Goal: Find specific page/section: Find specific page/section

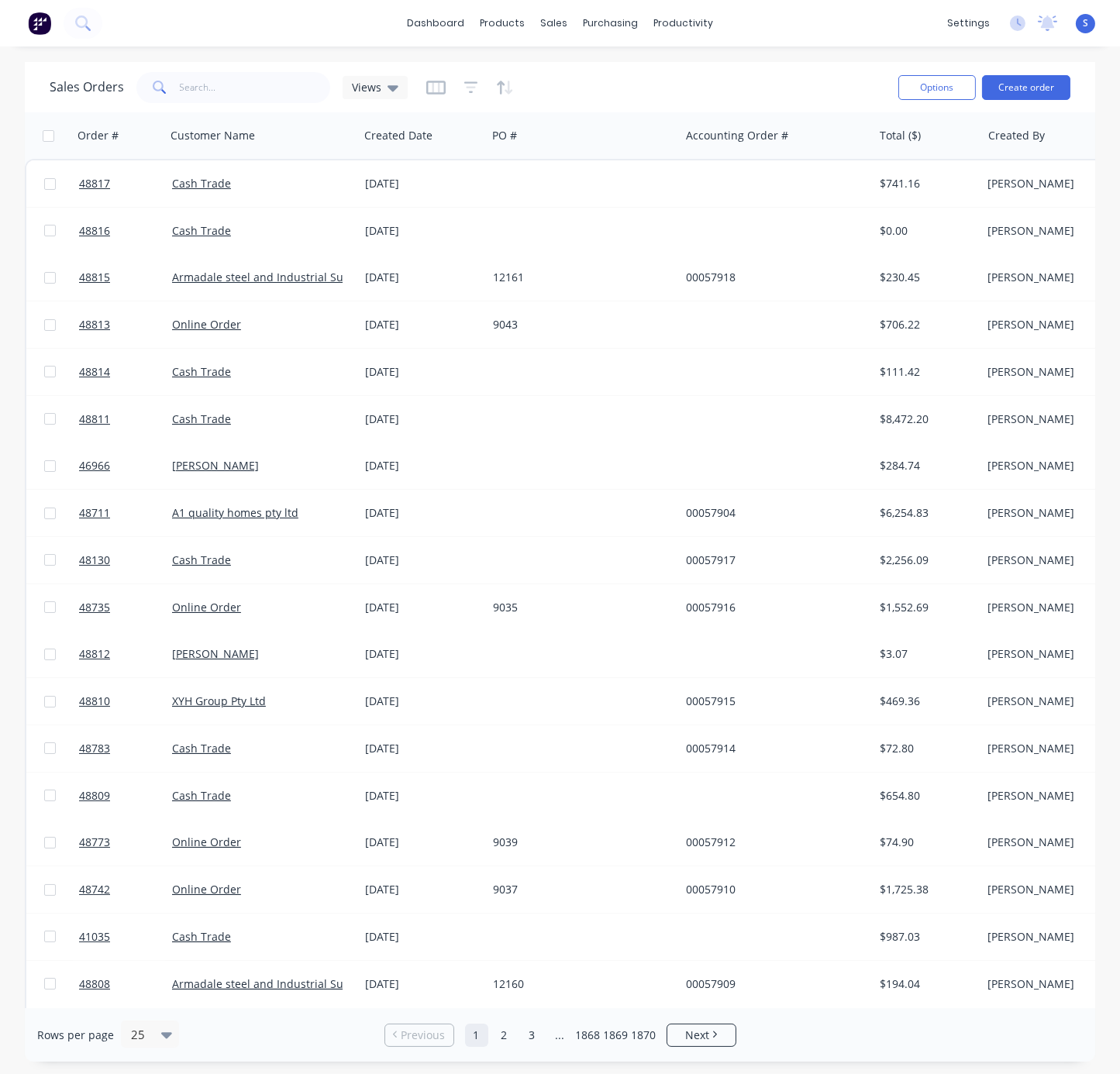
click at [805, 71] on div "Sales Orders Views" at bounding box center [467, 87] width 836 height 38
click at [720, 142] on div "Delivery Scheduling" at bounding box center [740, 138] width 97 height 14
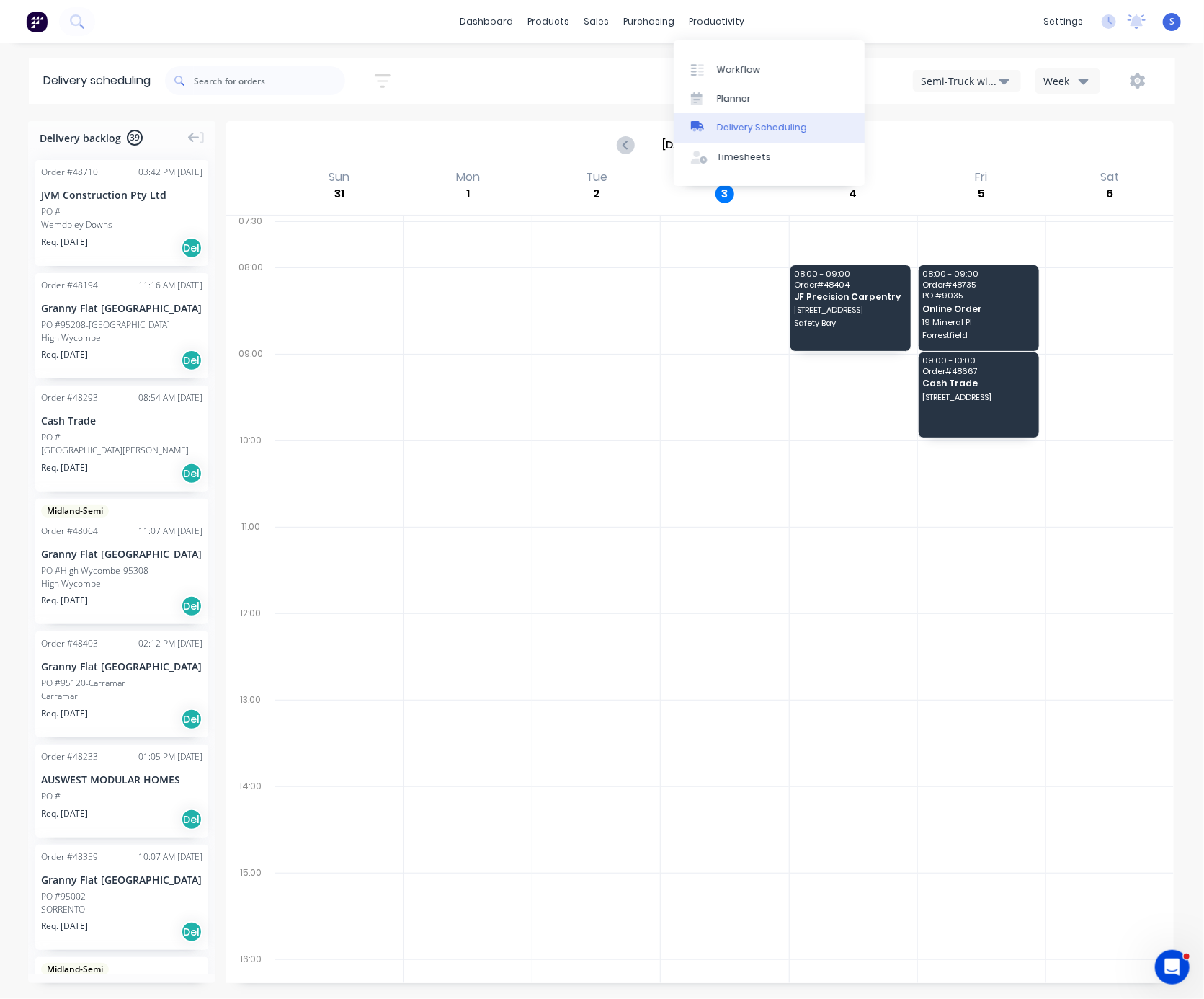
click at [742, 134] on div "Delivery Scheduling" at bounding box center [762, 128] width 90 height 13
click at [532, 410] on div at bounding box center [596, 397] width 127 height 86
click at [950, 82] on div "Semi-Truck with Hiab" at bounding box center [959, 81] width 78 height 15
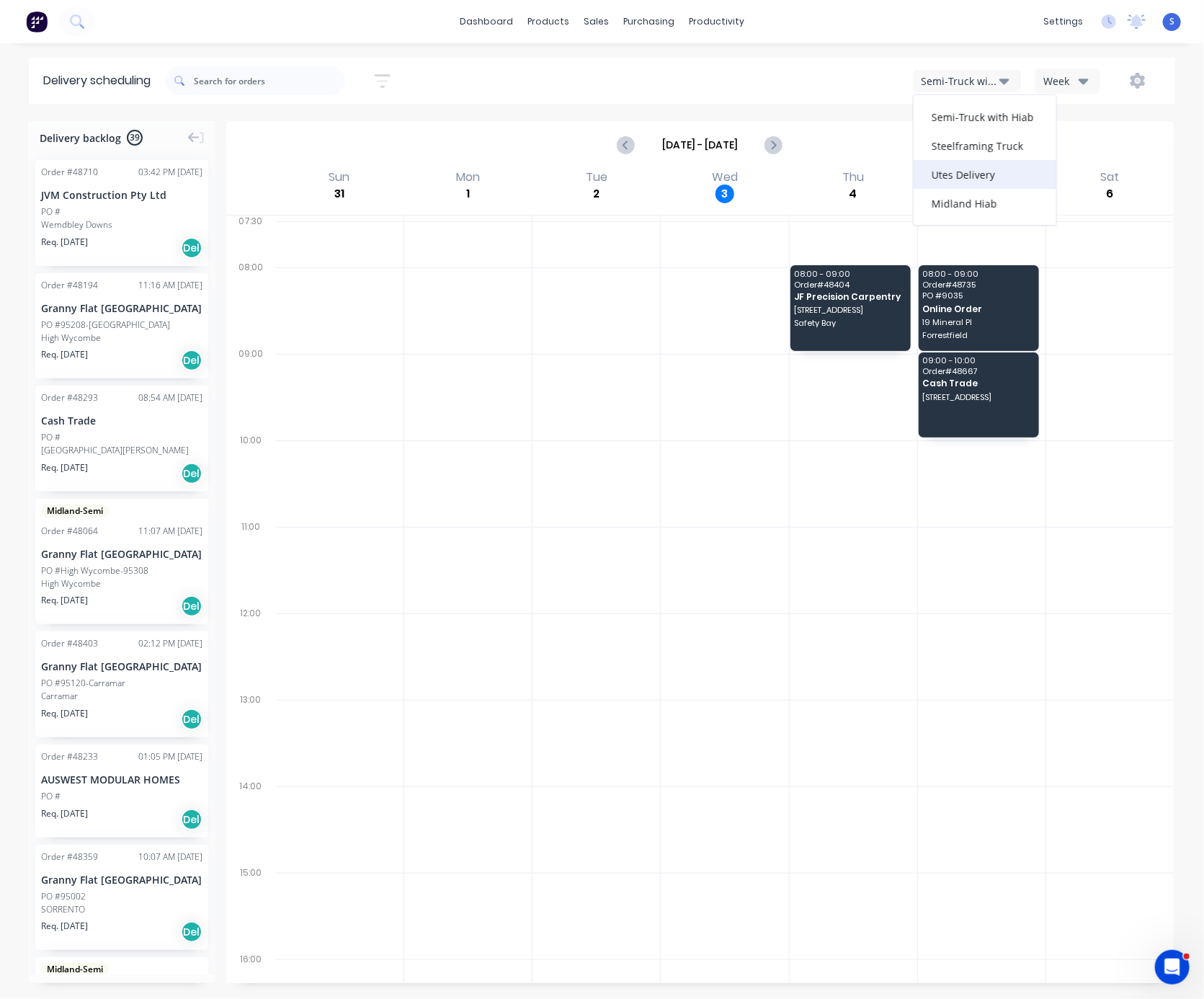
click at [925, 180] on div "Utes Delivery" at bounding box center [985, 174] width 143 height 29
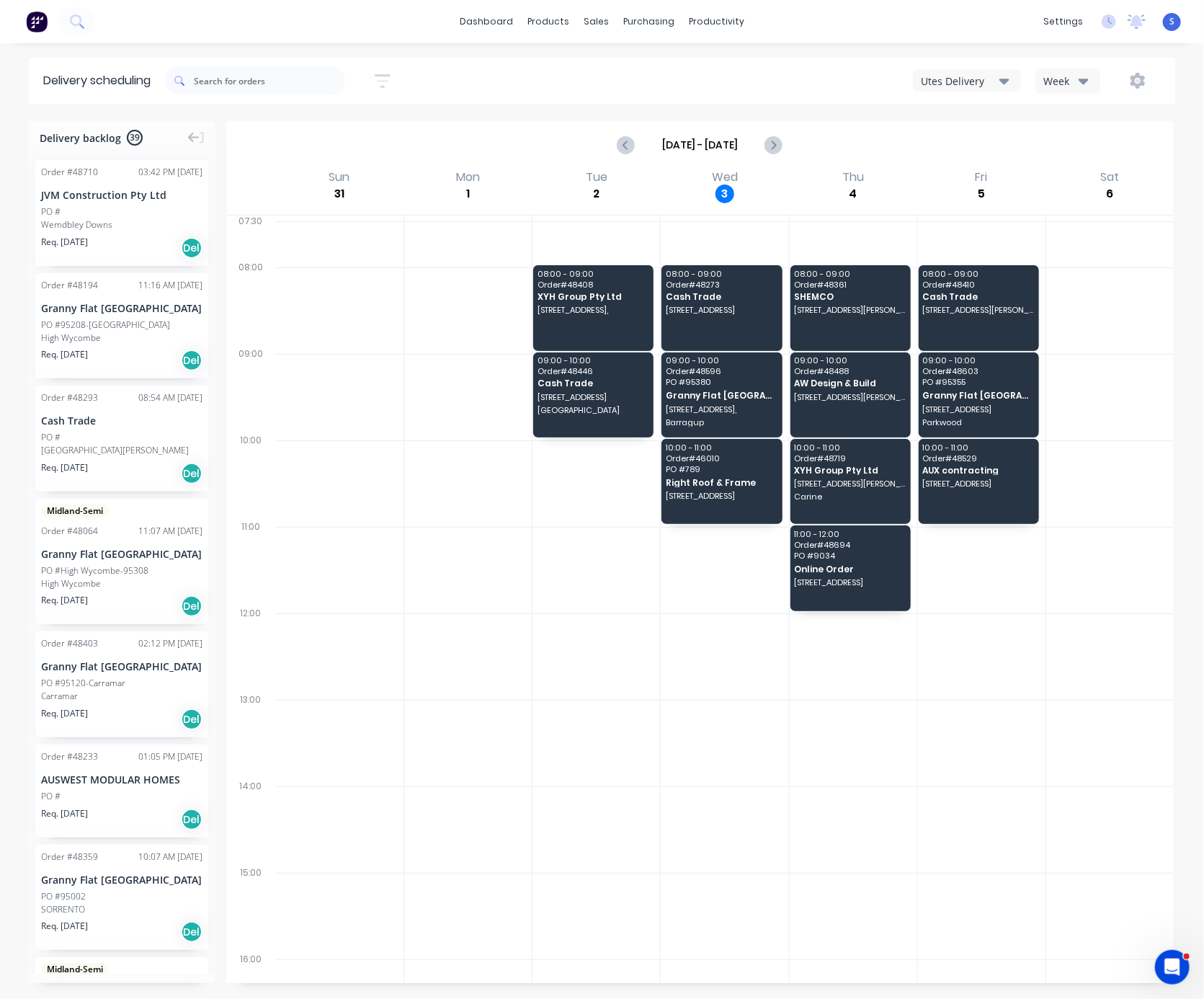
click at [661, 689] on div at bounding box center [724, 657] width 127 height 86
click at [583, 323] on div "08:00 - 09:00 Order # 48408 XYH Group Pty Ltd 107A (lot9) The Promenade, Mount …" at bounding box center [593, 308] width 121 height 85
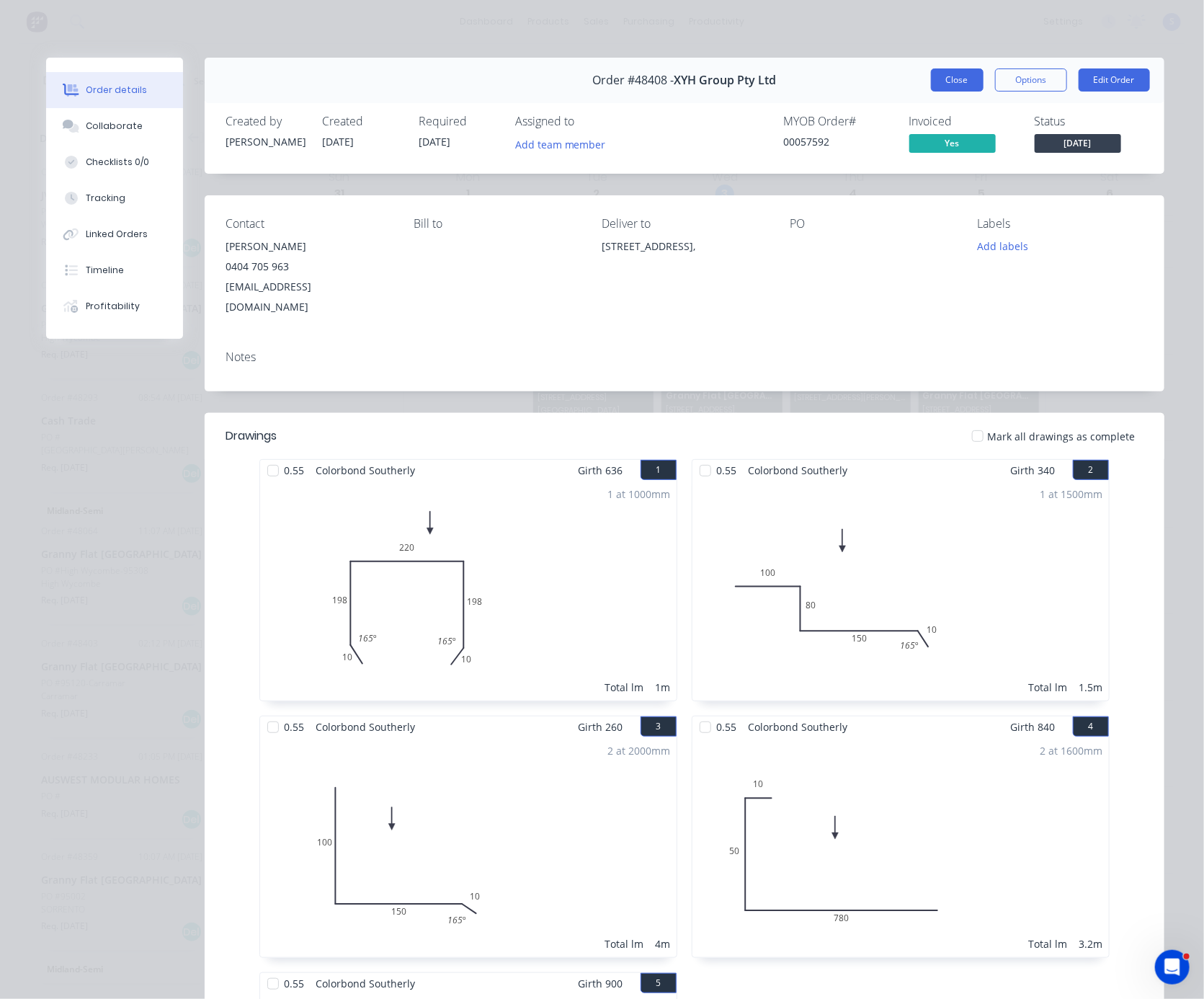
click at [950, 91] on button "Close" at bounding box center [957, 80] width 53 height 23
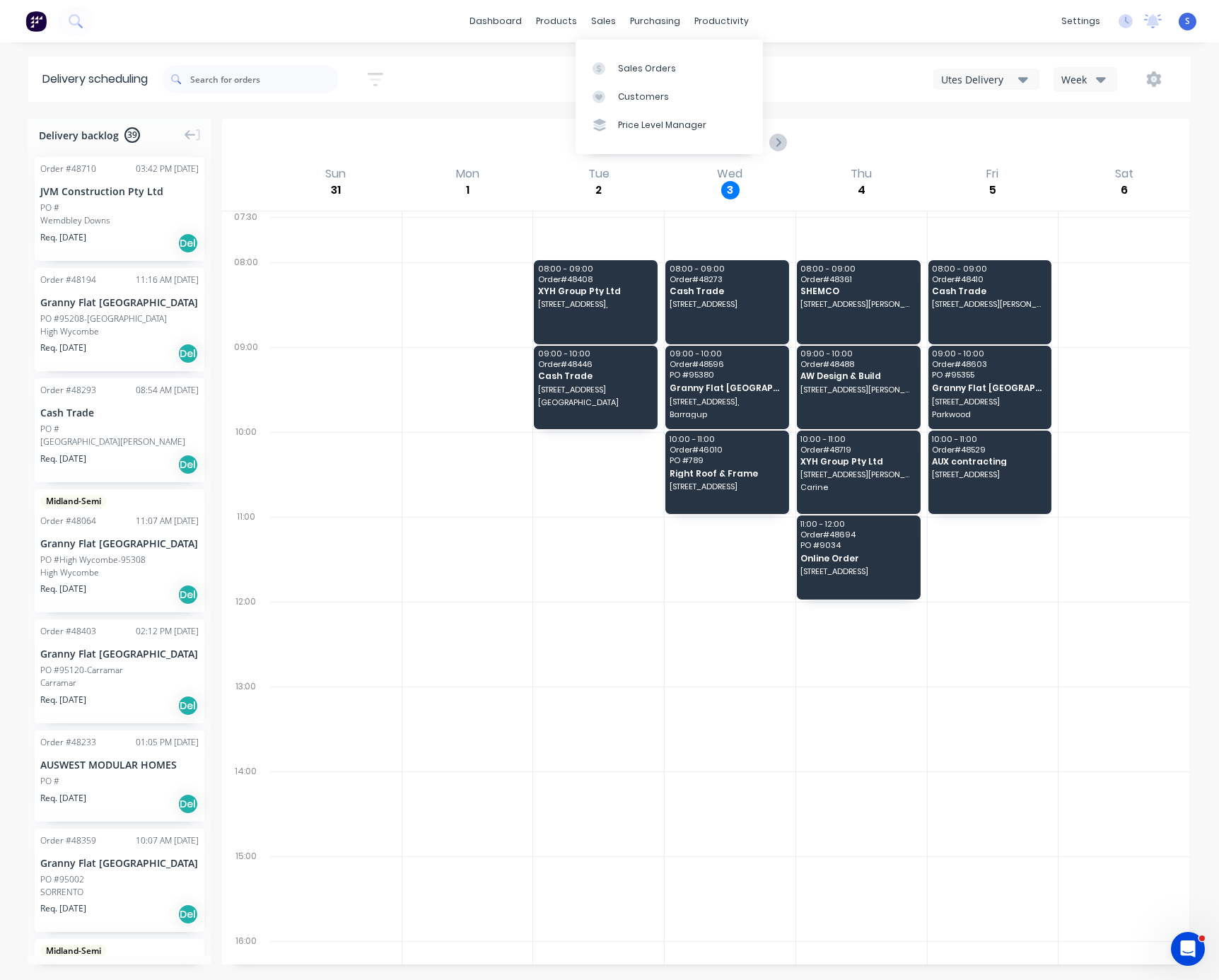
click at [604, 687] on div at bounding box center [598, 644] width 131 height 85
click at [989, 82] on div "Utes Delivery" at bounding box center [979, 80] width 77 height 15
click at [981, 149] on div "Steelframing Truck" at bounding box center [1004, 142] width 140 height 28
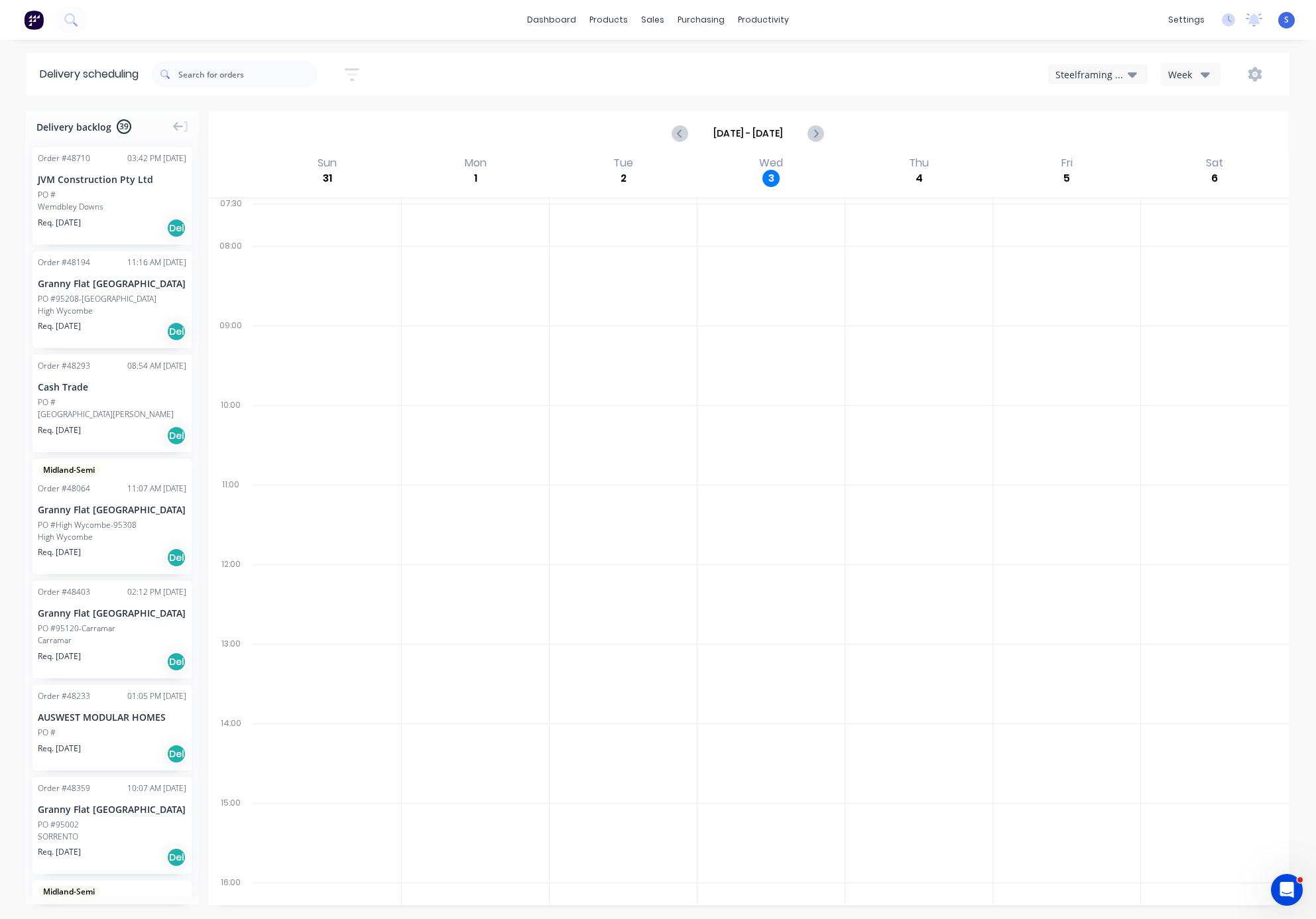
click at [1074, 72] on div "Steelframing Truck" at bounding box center [1091, 75] width 72 height 14
click at [1069, 110] on div "Semi-Truck with Hiab" at bounding box center [1114, 107] width 131 height 26
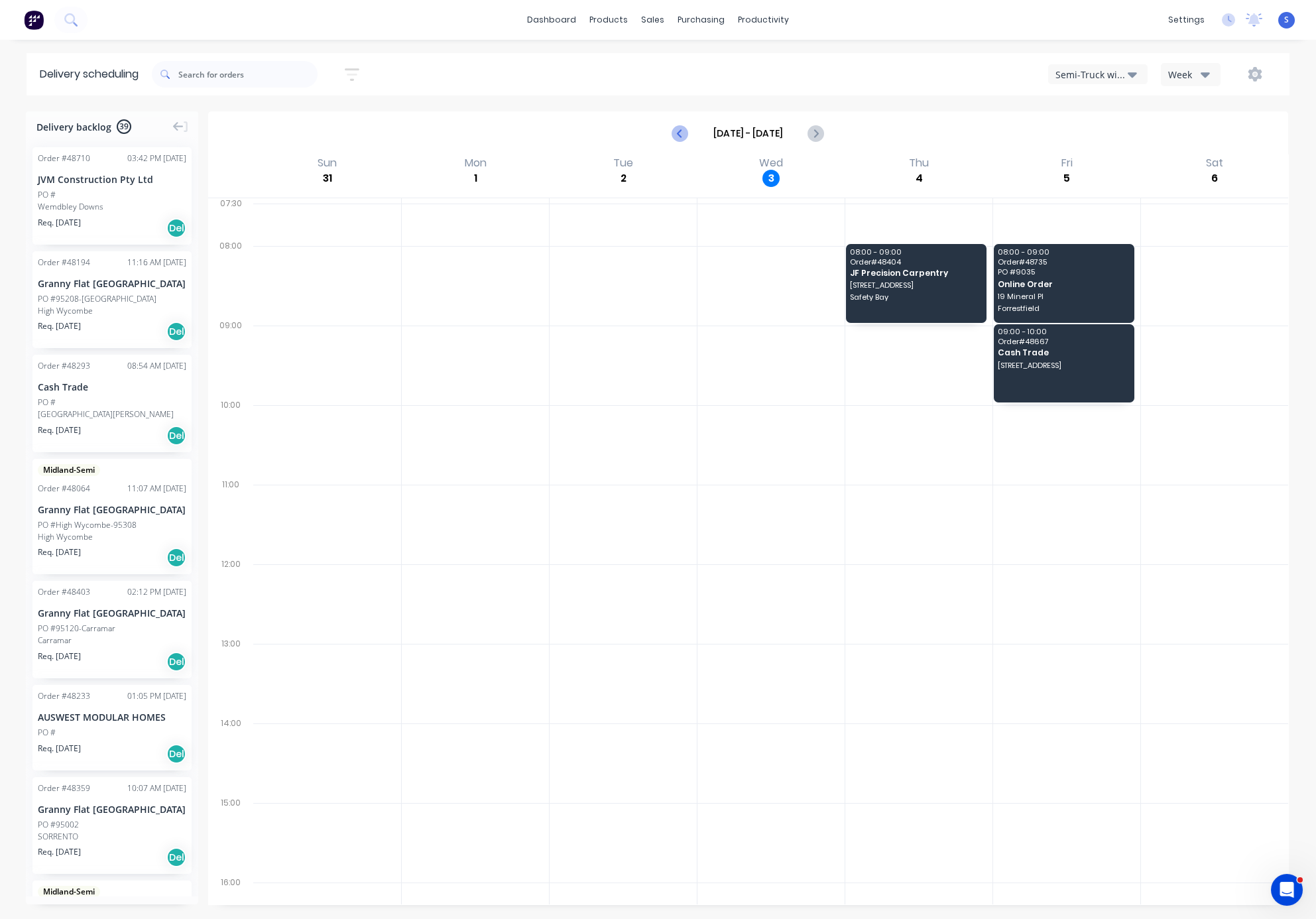
click at [678, 135] on icon "Previous page" at bounding box center [680, 133] width 6 height 11
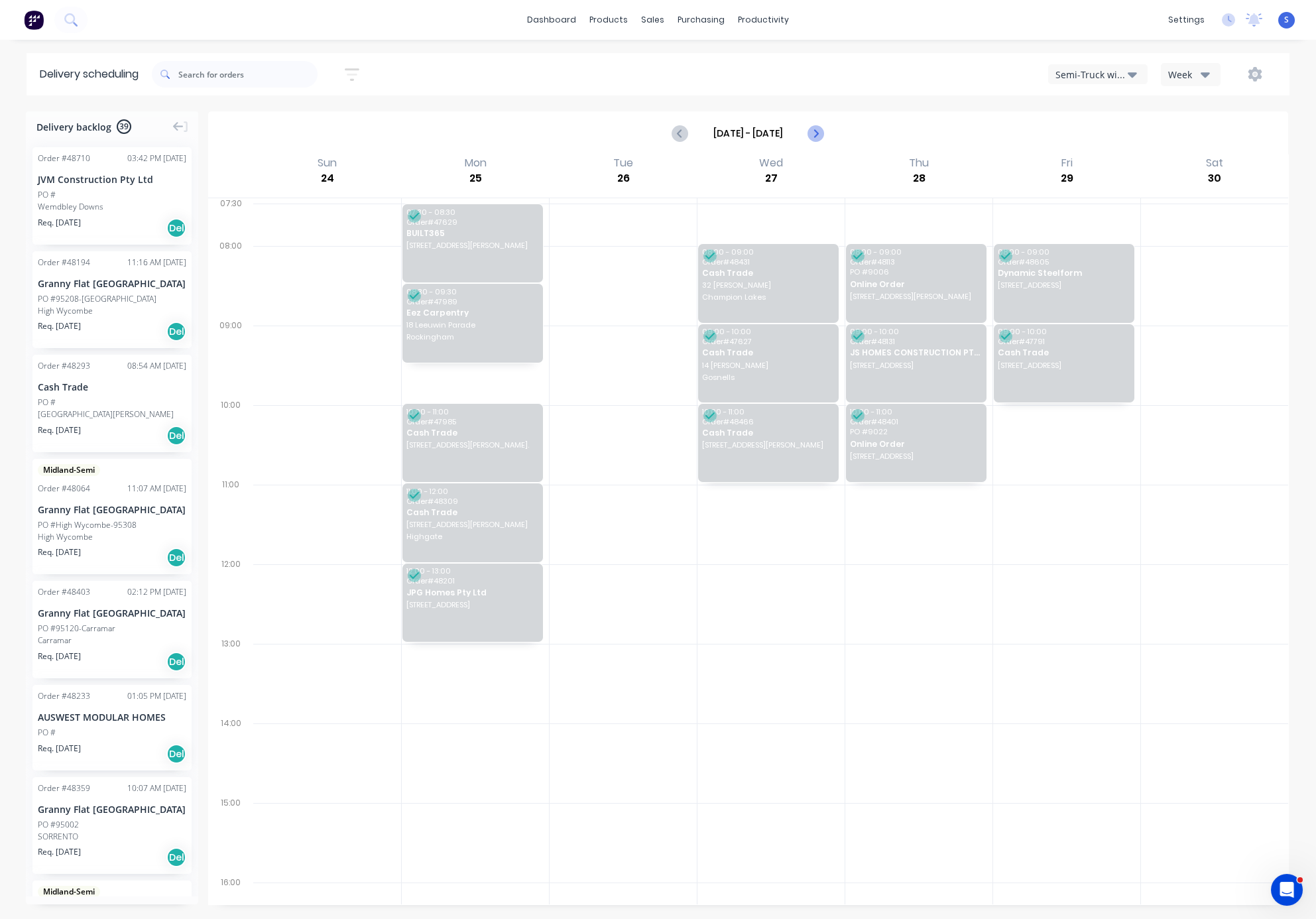
click at [811, 137] on icon "Next page" at bounding box center [815, 133] width 16 height 16
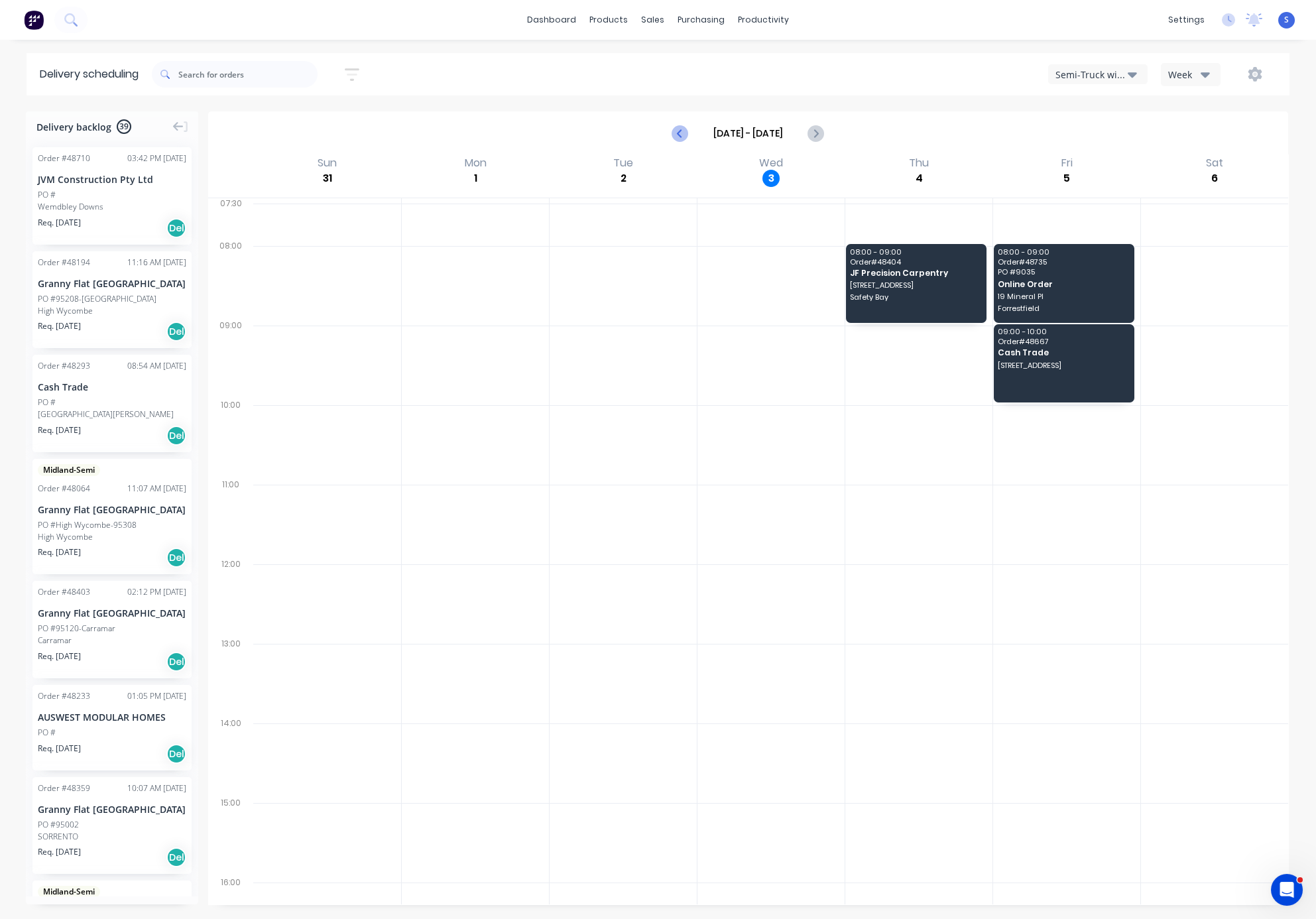
click at [678, 139] on icon "Previous page" at bounding box center [680, 133] width 6 height 11
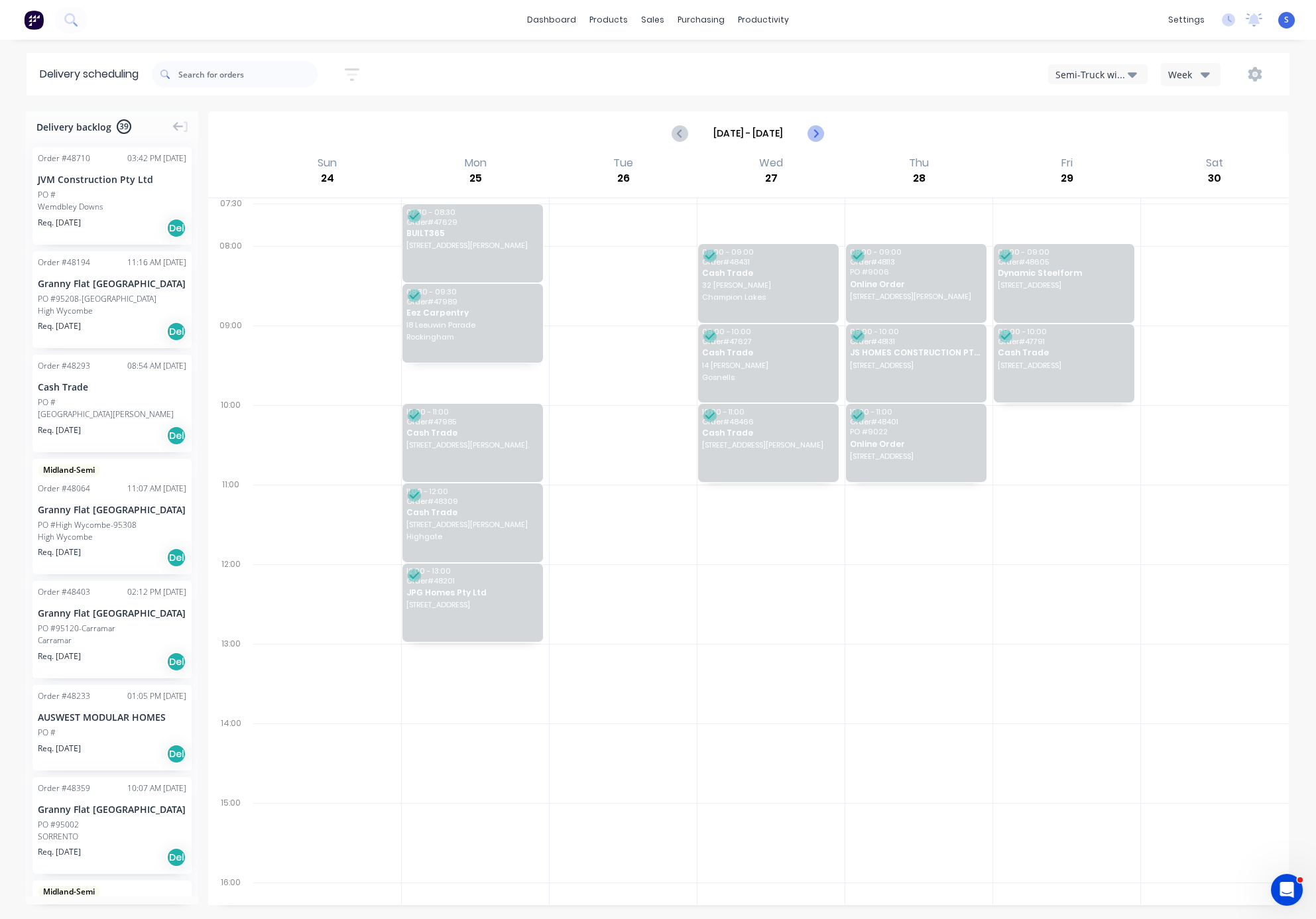
click at [807, 141] on icon "Next page" at bounding box center [815, 133] width 16 height 16
type input "[DATE] - [DATE]"
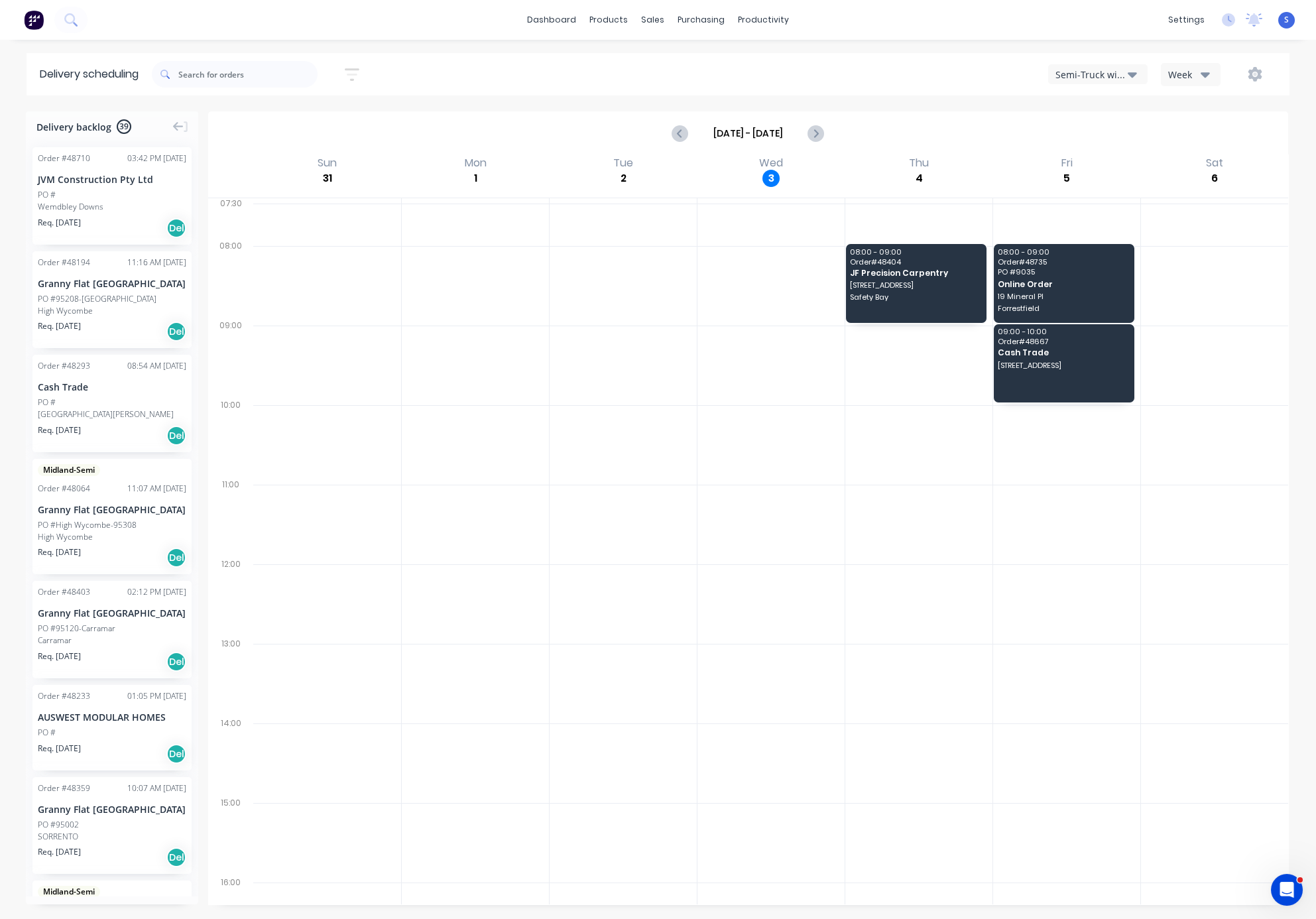
click at [608, 268] on div at bounding box center [623, 286] width 147 height 79
click at [1083, 77] on div "Semi-Truck with Hiab" at bounding box center [1091, 75] width 72 height 14
click at [1098, 132] on div "Steelframing Truck" at bounding box center [1114, 133] width 131 height 26
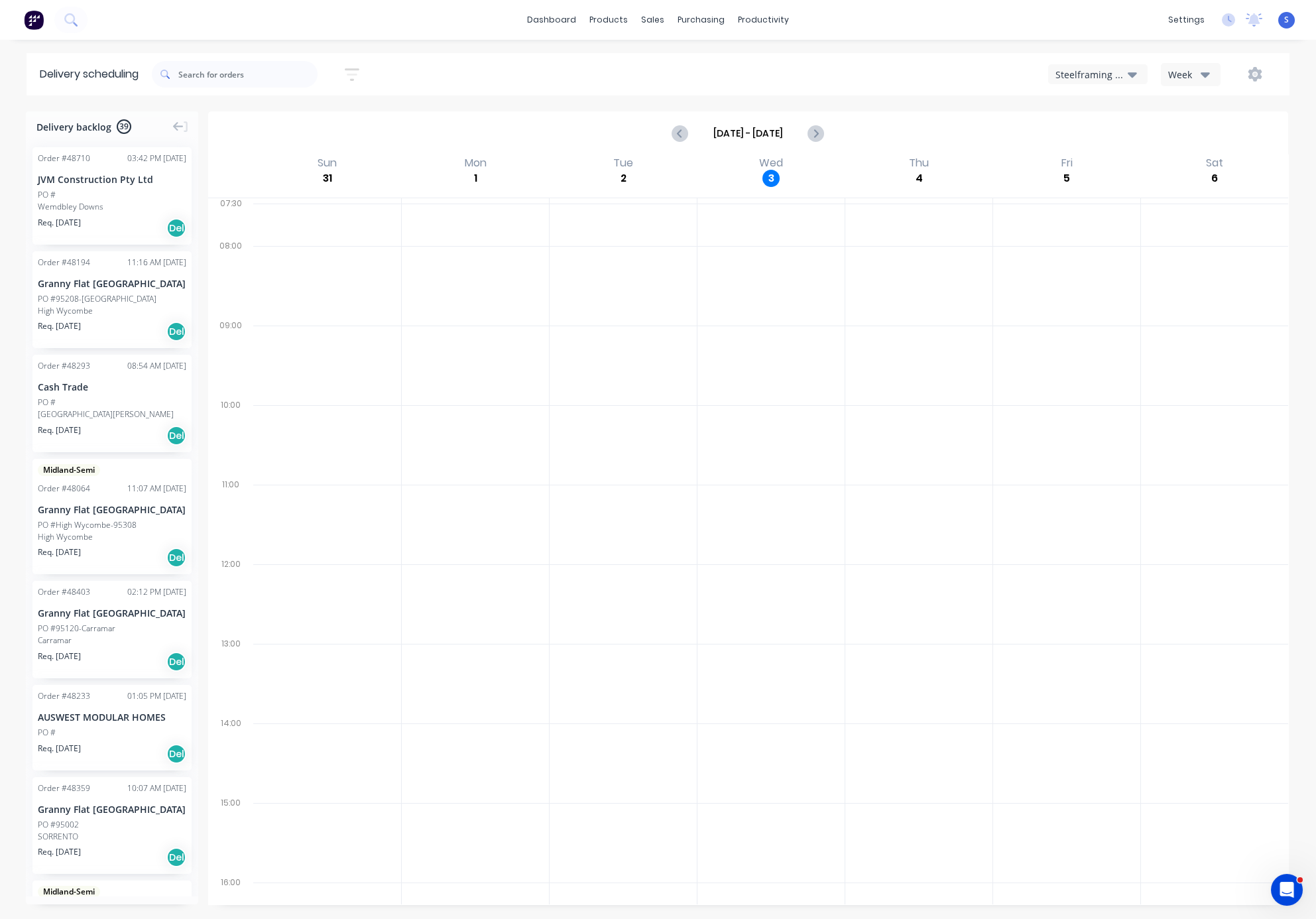
click at [1097, 77] on div "Steelframing Truck" at bounding box center [1091, 75] width 72 height 14
click at [1083, 184] on div "Midland Hiab" at bounding box center [1114, 186] width 131 height 26
click at [1105, 89] on div "Sort by Most recent Created date Required date Order number Customer name Most …" at bounding box center [721, 74] width 1138 height 37
click at [1094, 74] on div "Midland Hiab" at bounding box center [1091, 75] width 72 height 14
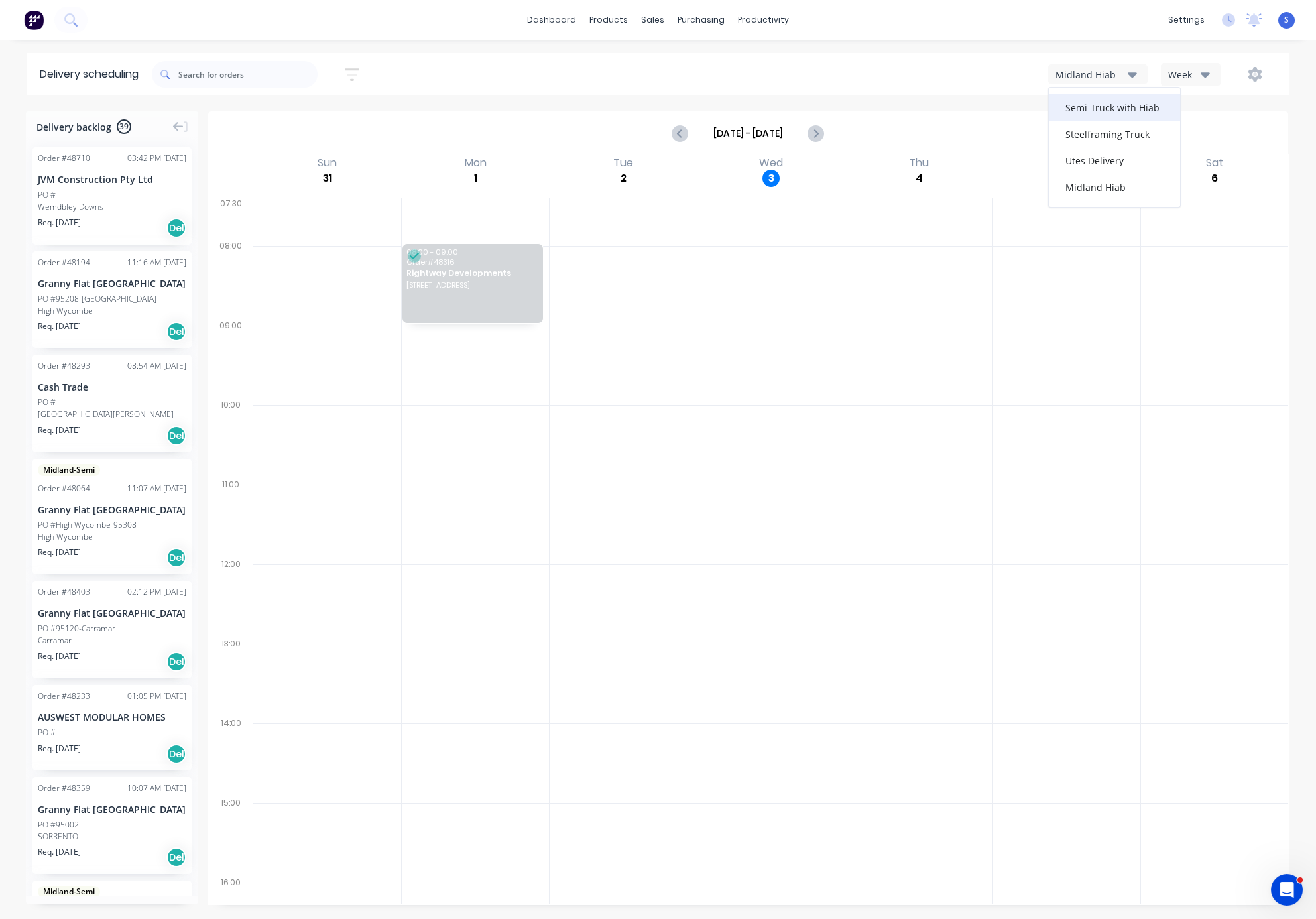
click at [1086, 108] on div "Semi-Truck with Hiab" at bounding box center [1114, 107] width 131 height 26
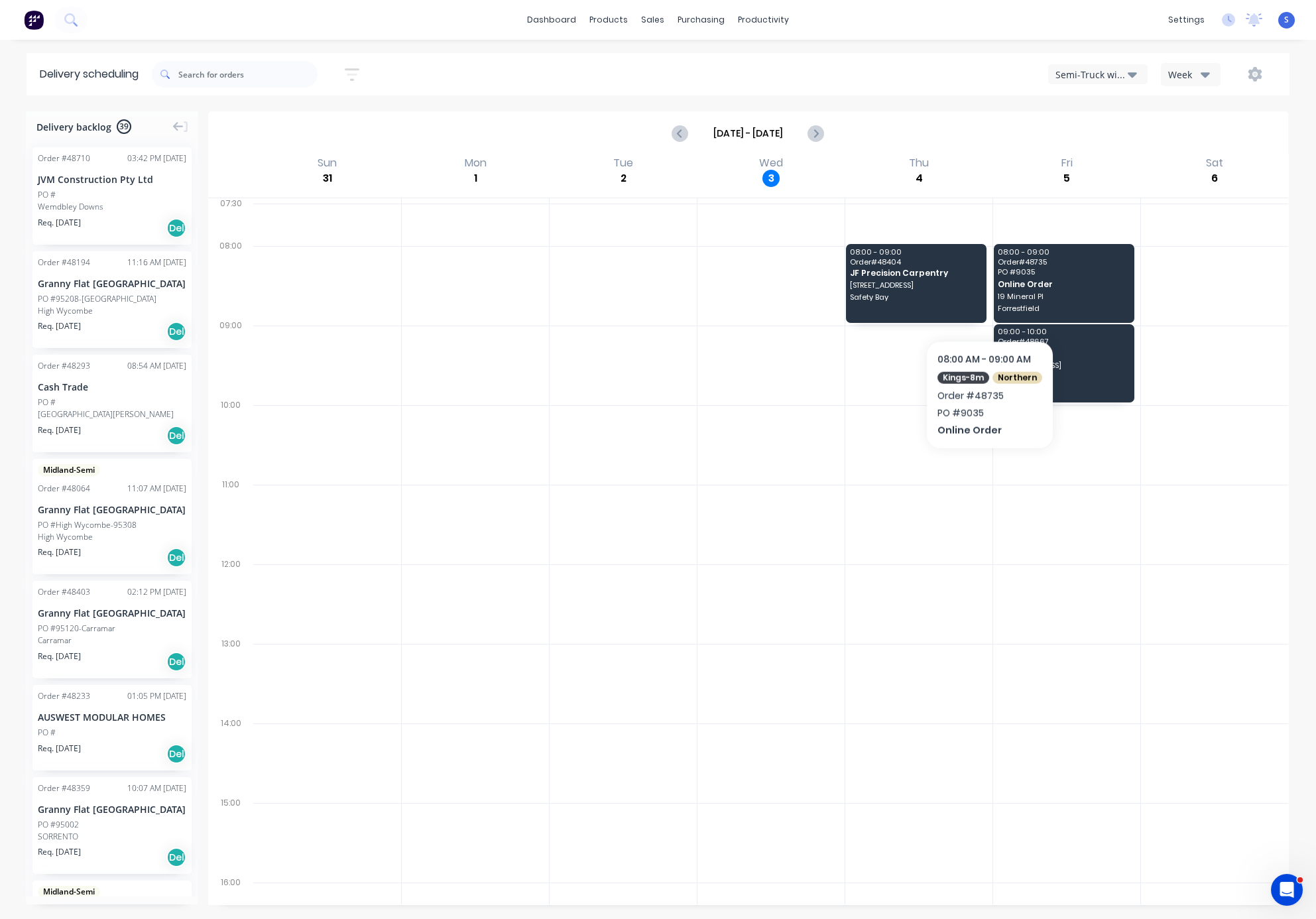
drag, startPoint x: 692, startPoint y: 459, endPoint x: 657, endPoint y: 438, distance: 40.8
click at [698, 459] on div at bounding box center [771, 445] width 147 height 79
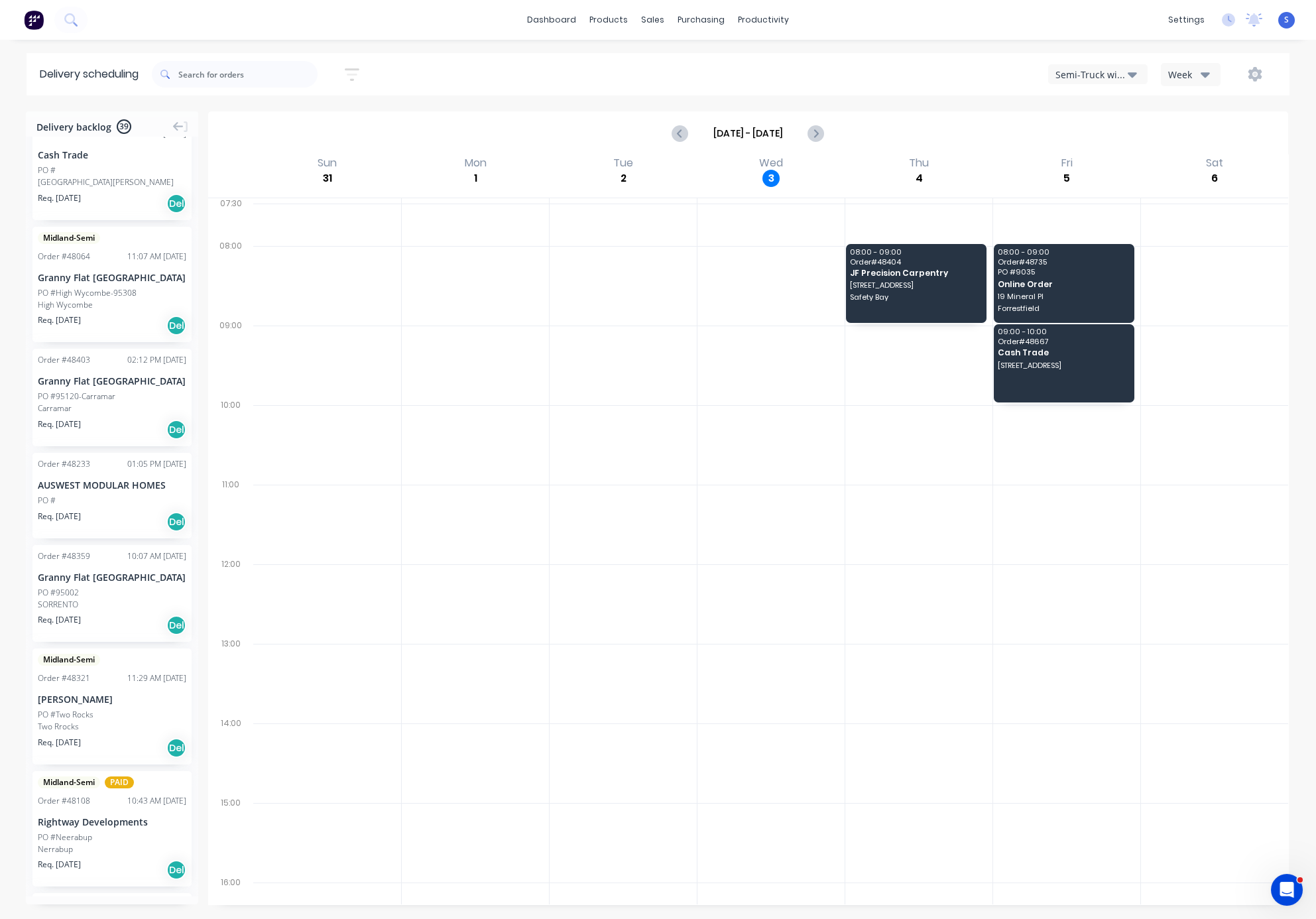
scroll to position [464, 0]
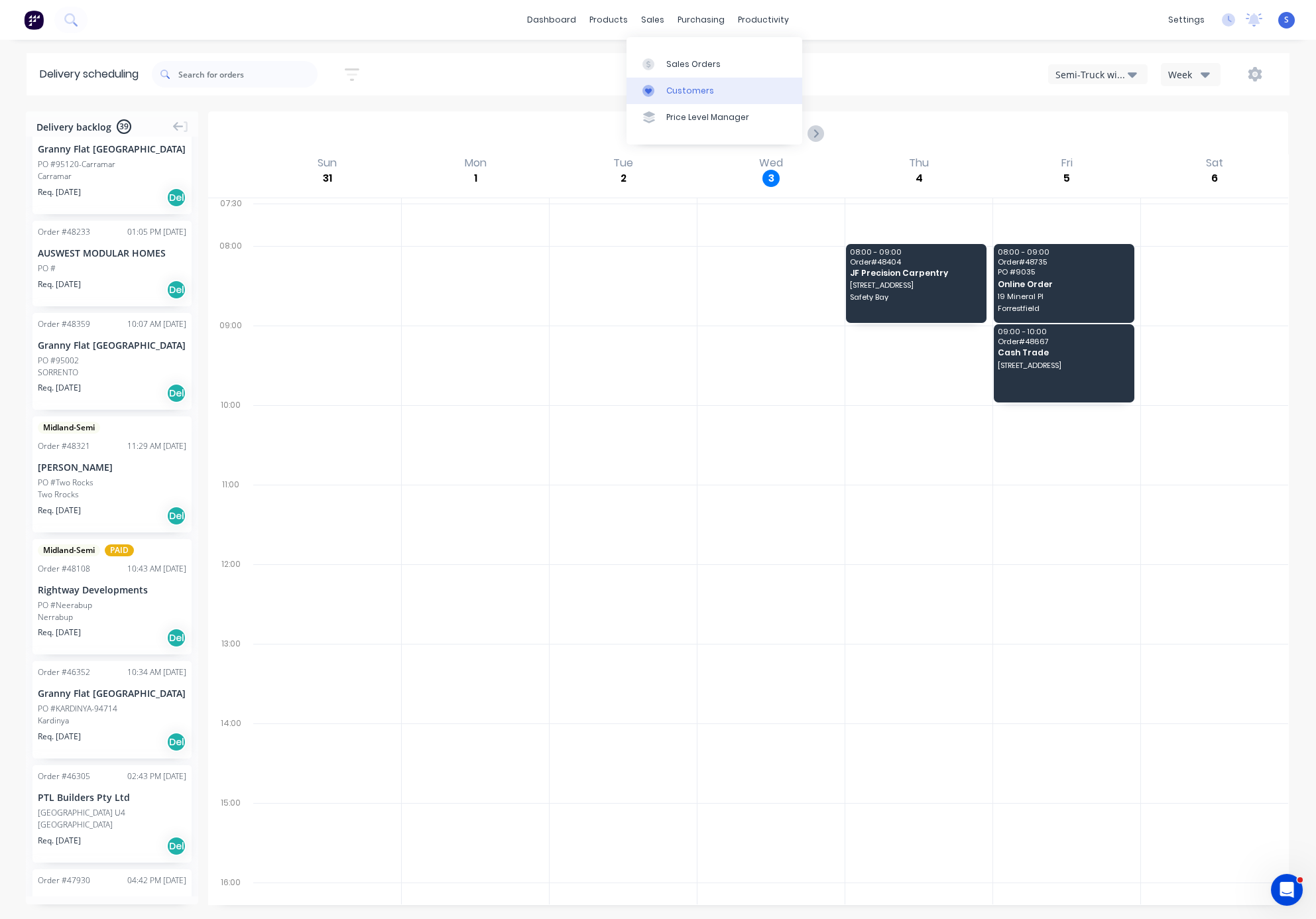
click at [699, 104] on link "Customers" at bounding box center [714, 90] width 176 height 26
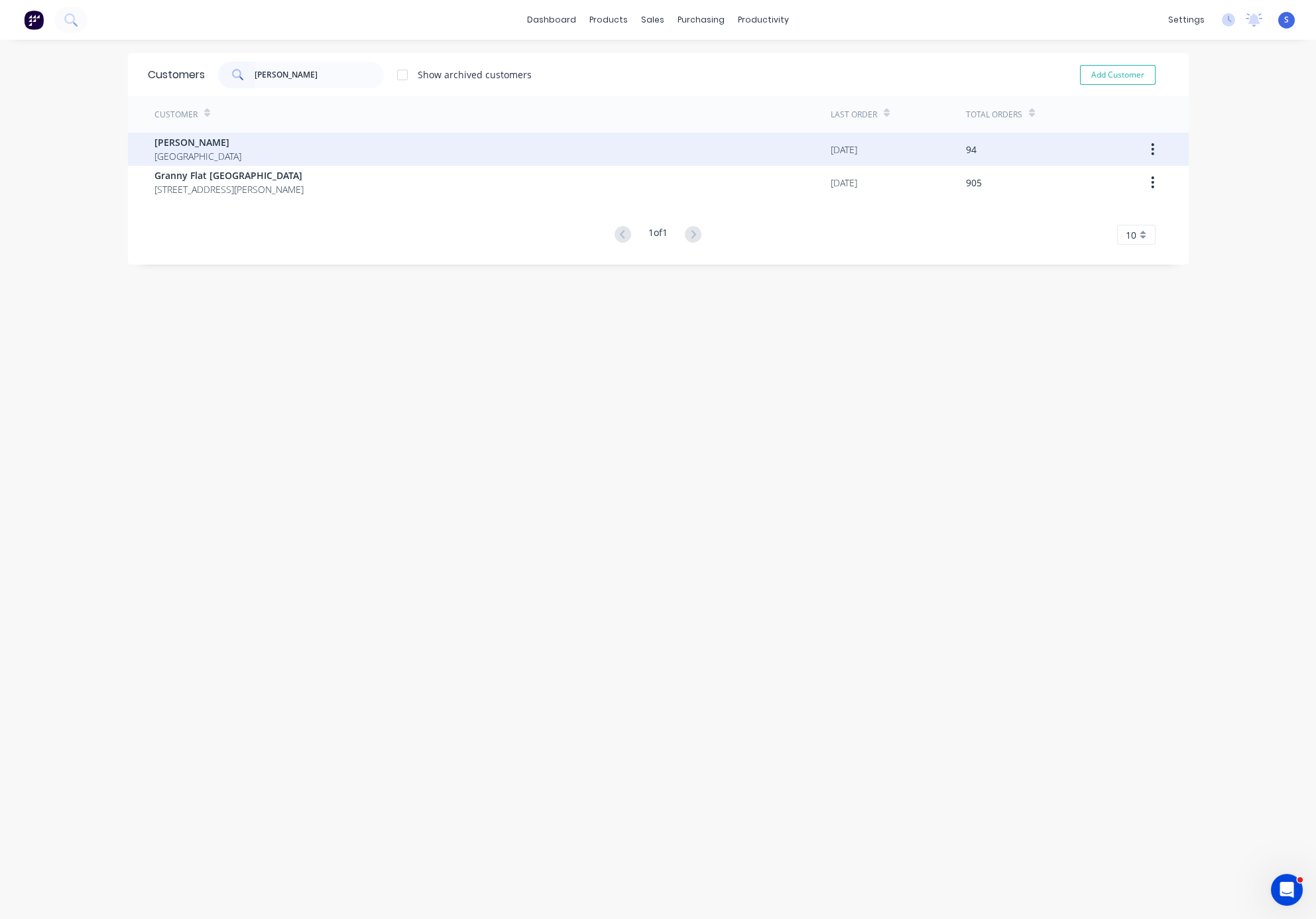
type input "[PERSON_NAME]"
click at [266, 146] on div "[PERSON_NAME] [GEOGRAPHIC_DATA]" at bounding box center [492, 149] width 676 height 33
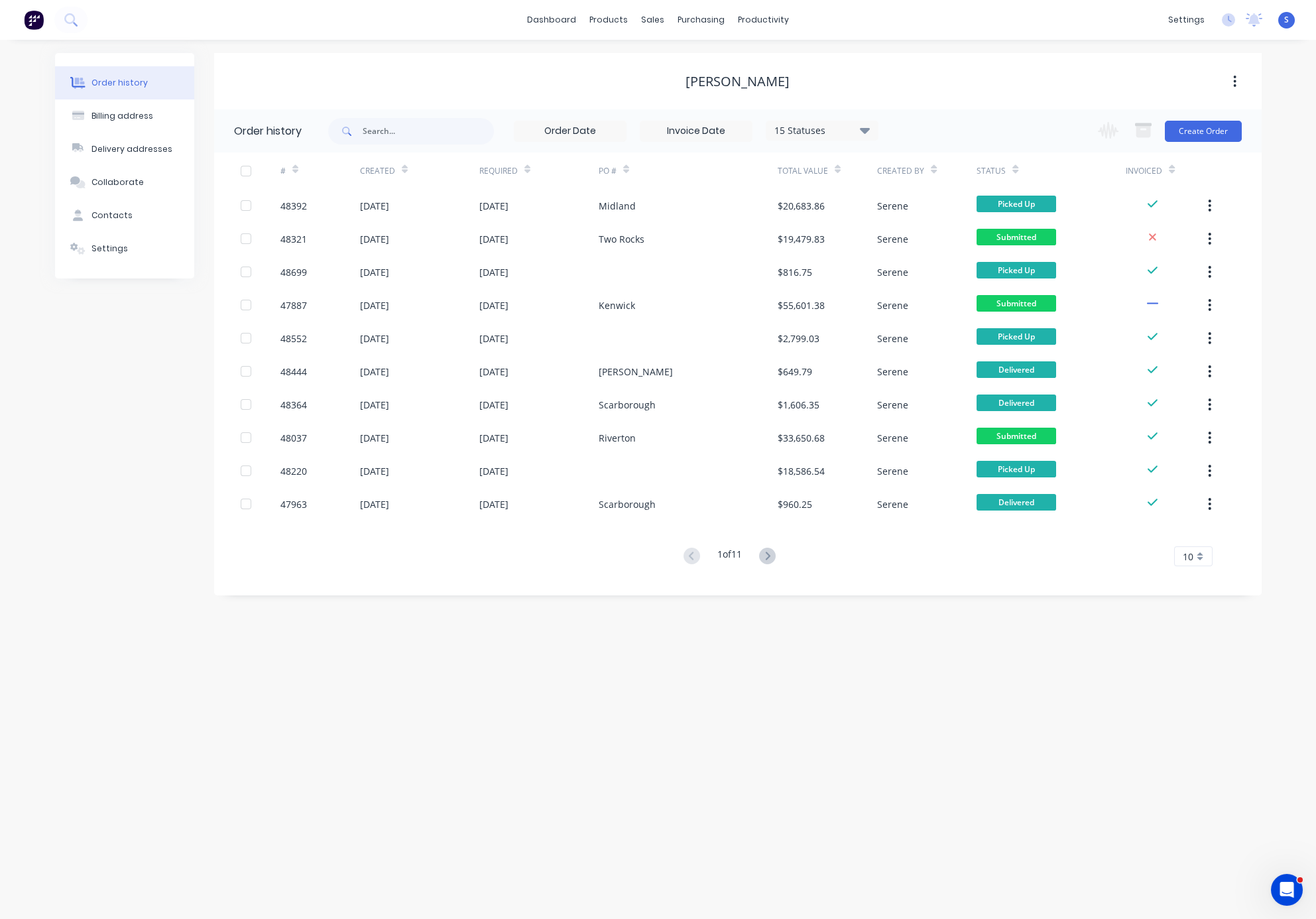
drag, startPoint x: 592, startPoint y: 628, endPoint x: 780, endPoint y: 625, distance: 188.0
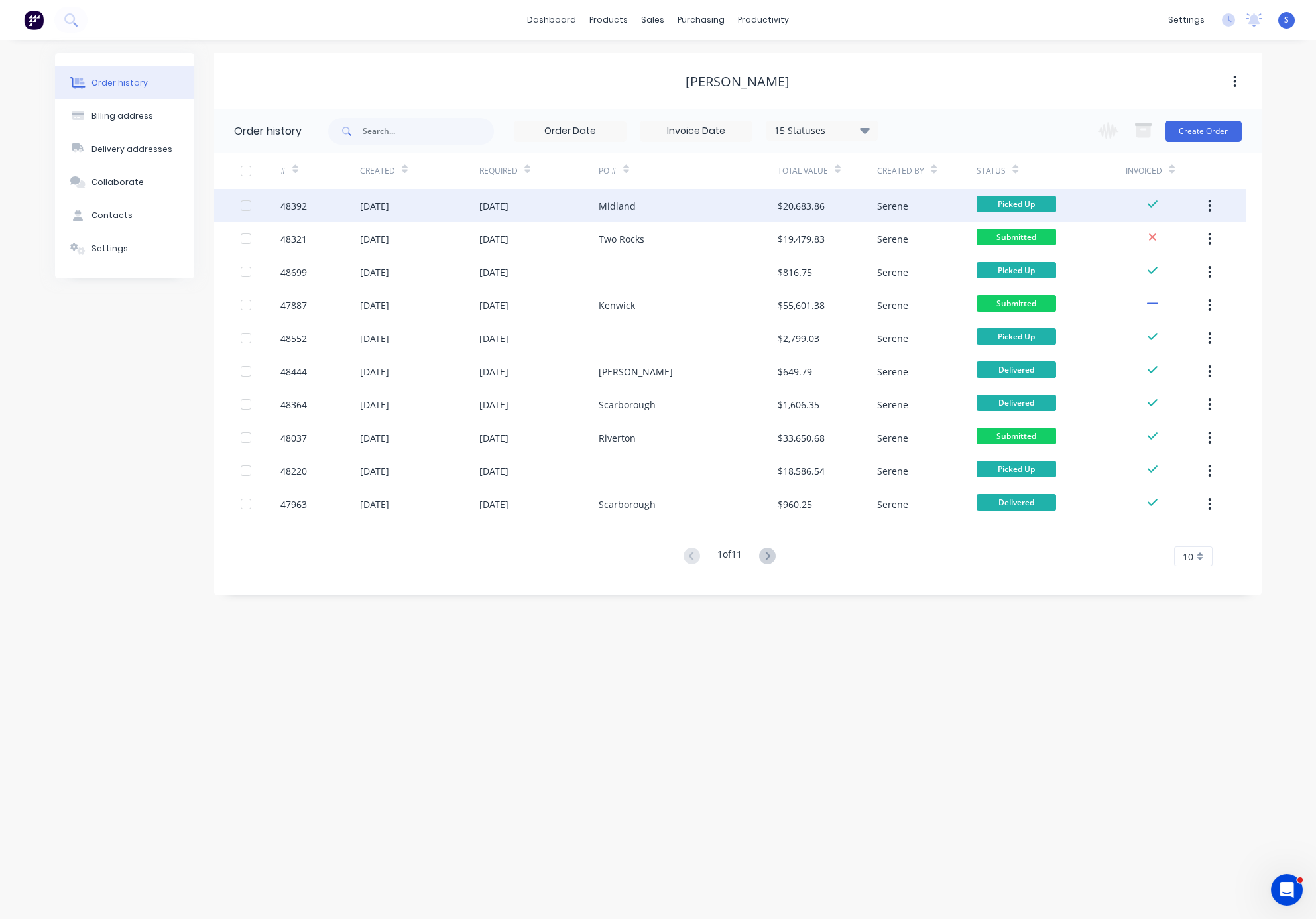
click at [641, 207] on div "Midland" at bounding box center [688, 205] width 179 height 33
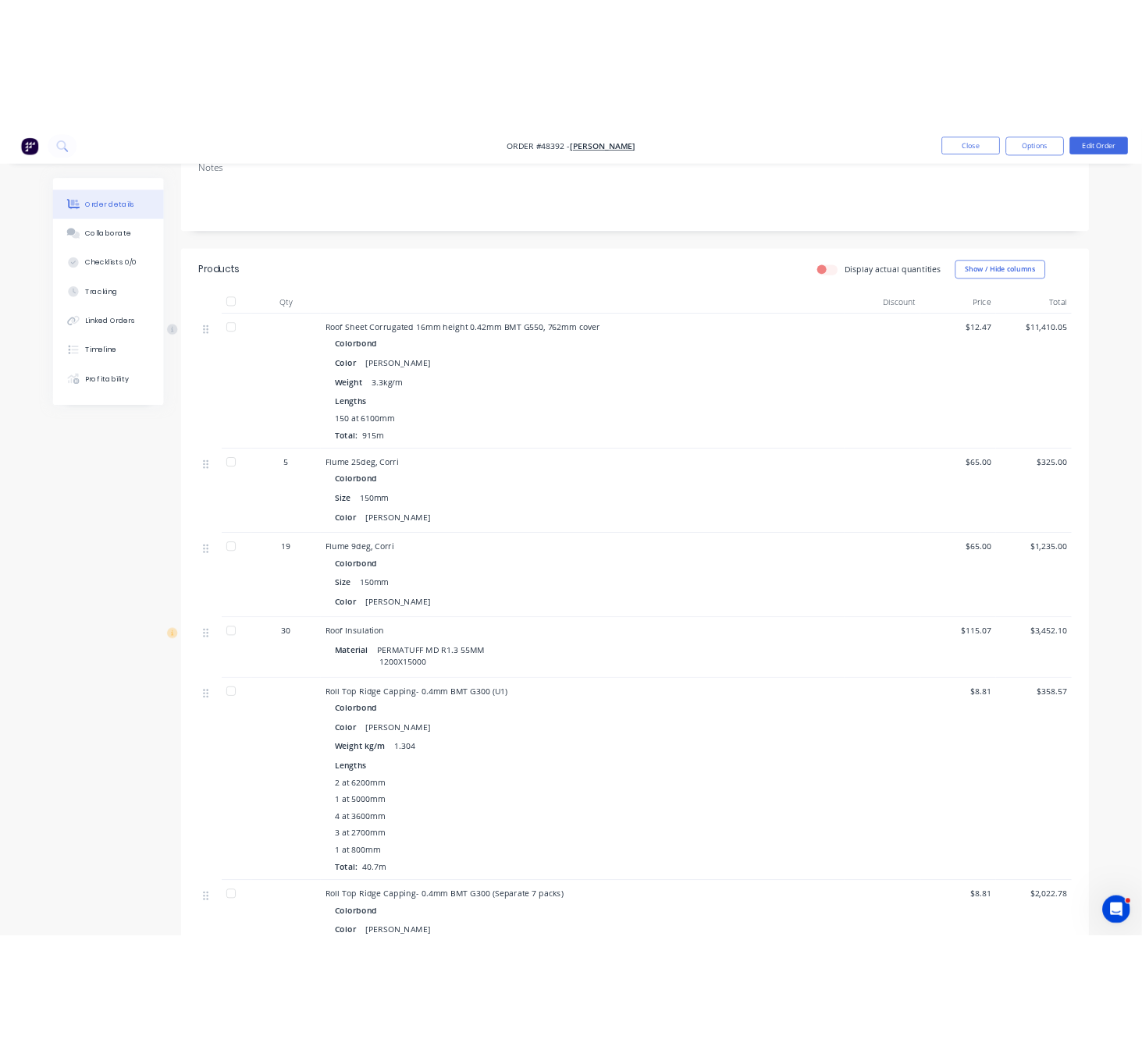
scroll to position [546, 0]
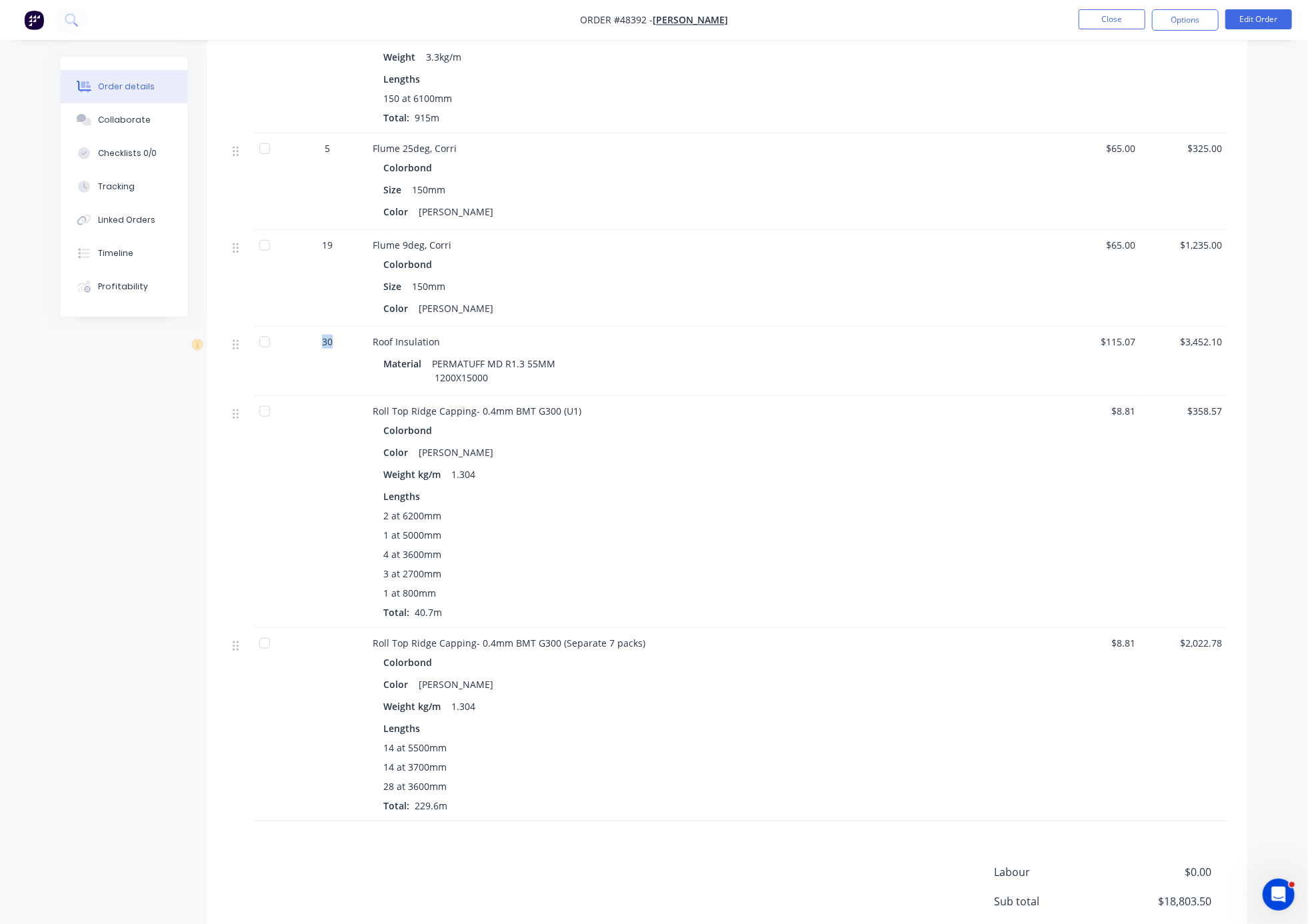
drag, startPoint x: 322, startPoint y: 384, endPoint x: 337, endPoint y: 386, distance: 15.1
click at [337, 348] on div "30" at bounding box center [327, 342] width 69 height 14
click at [340, 396] on div "30" at bounding box center [327, 361] width 80 height 69
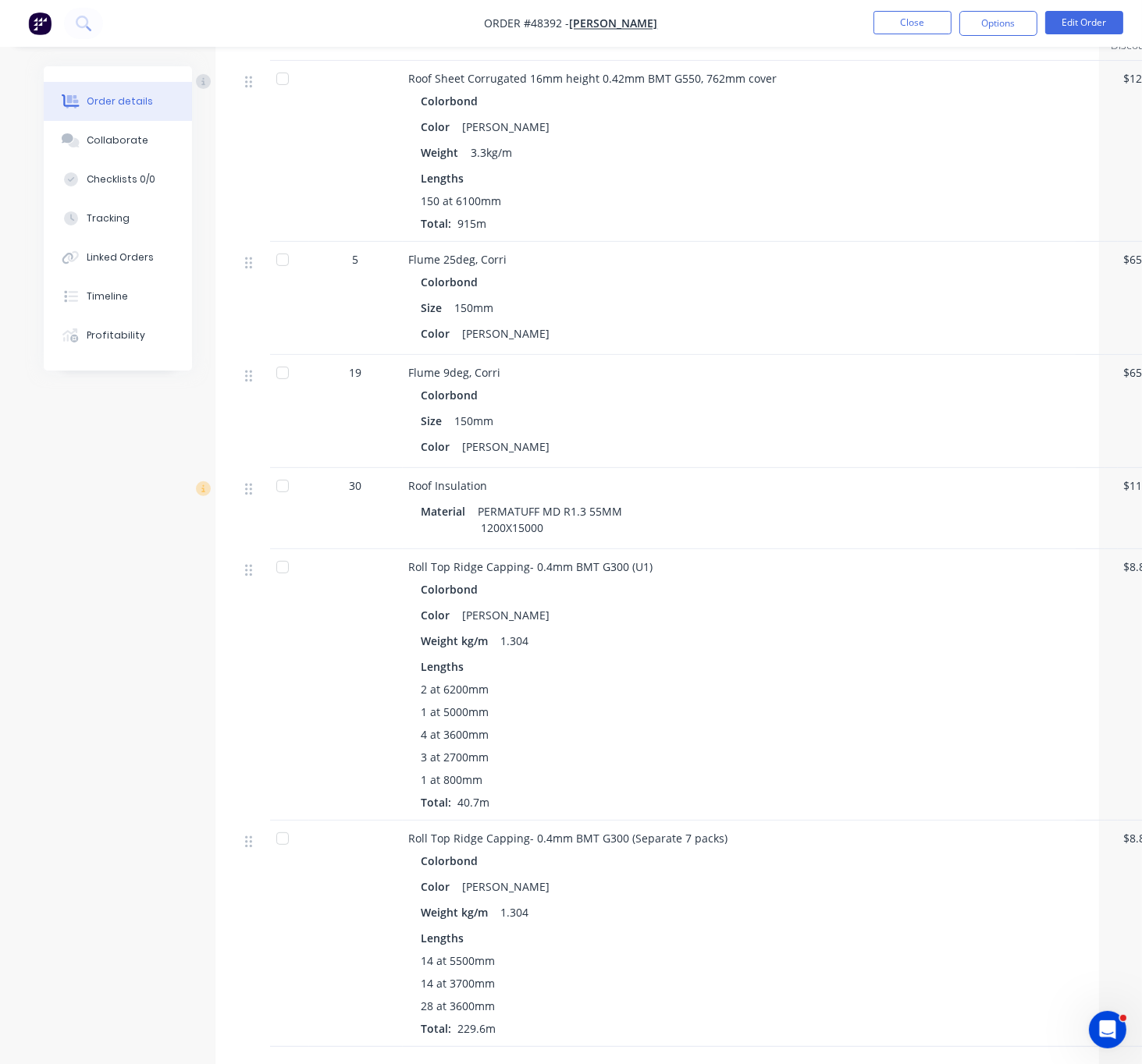
scroll to position [273, 0]
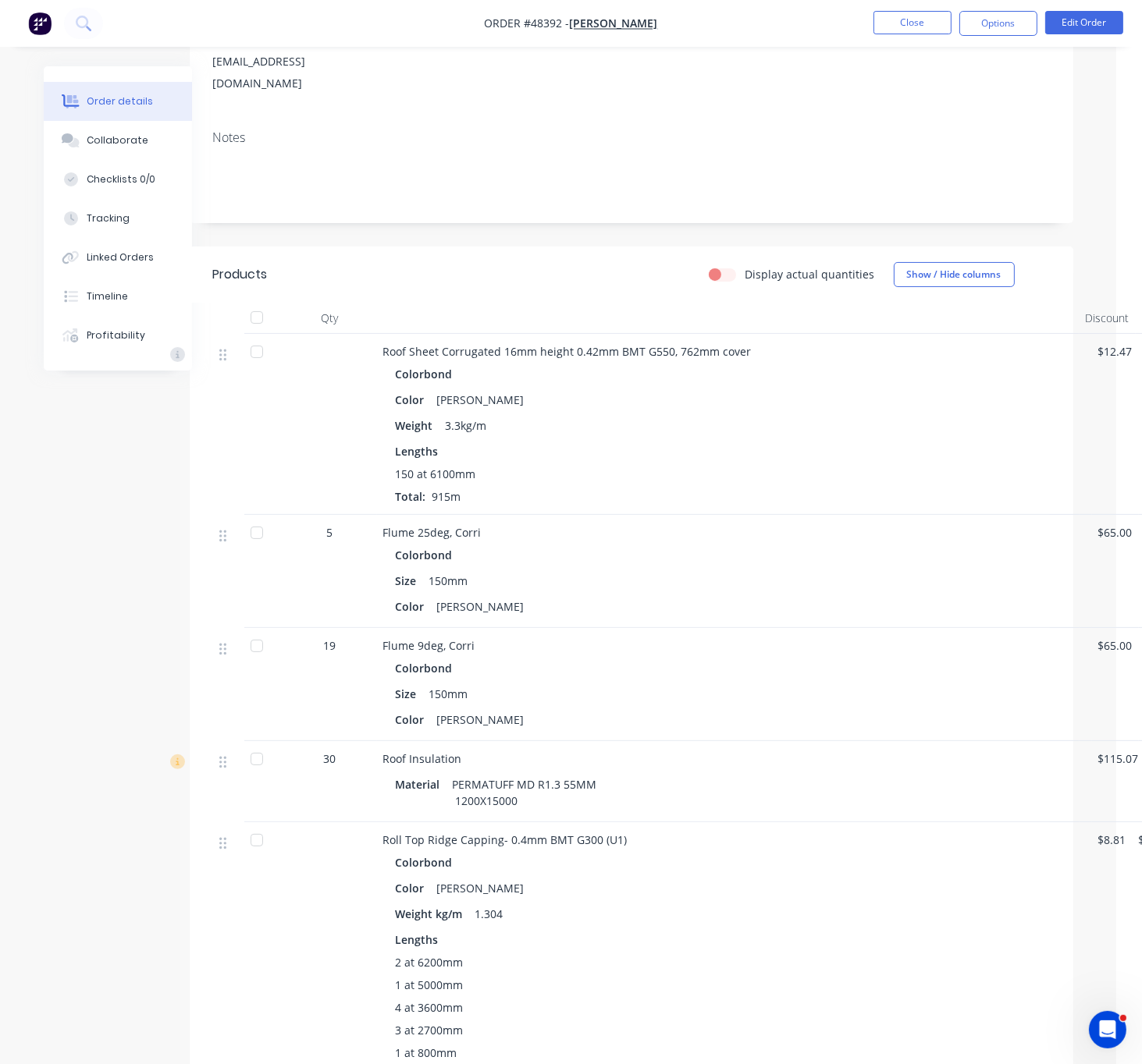
drag, startPoint x: 499, startPoint y: 286, endPoint x: 687, endPoint y: 276, distance: 188.3
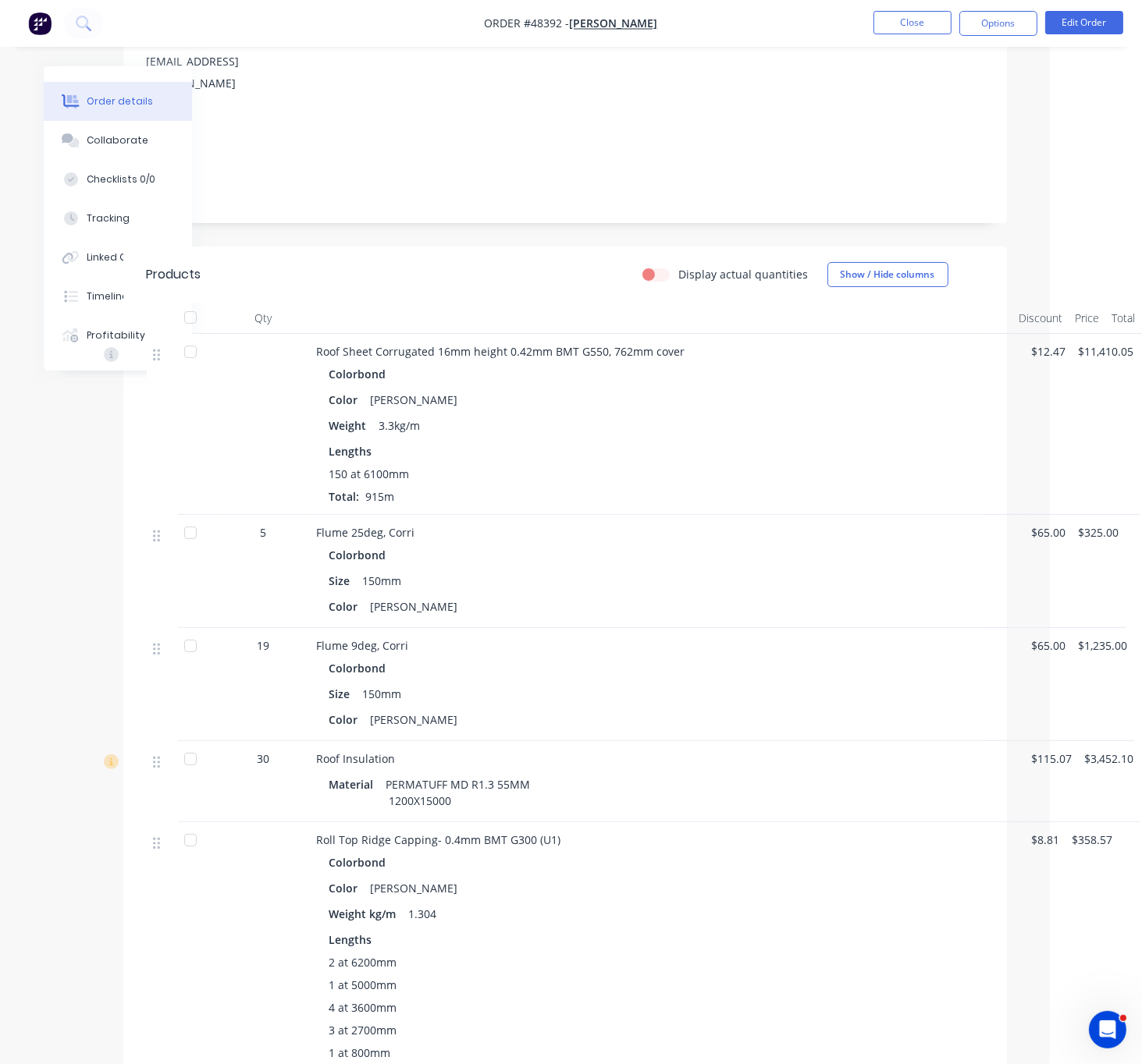
drag, startPoint x: 352, startPoint y: 280, endPoint x: 441, endPoint y: 278, distance: 89.0
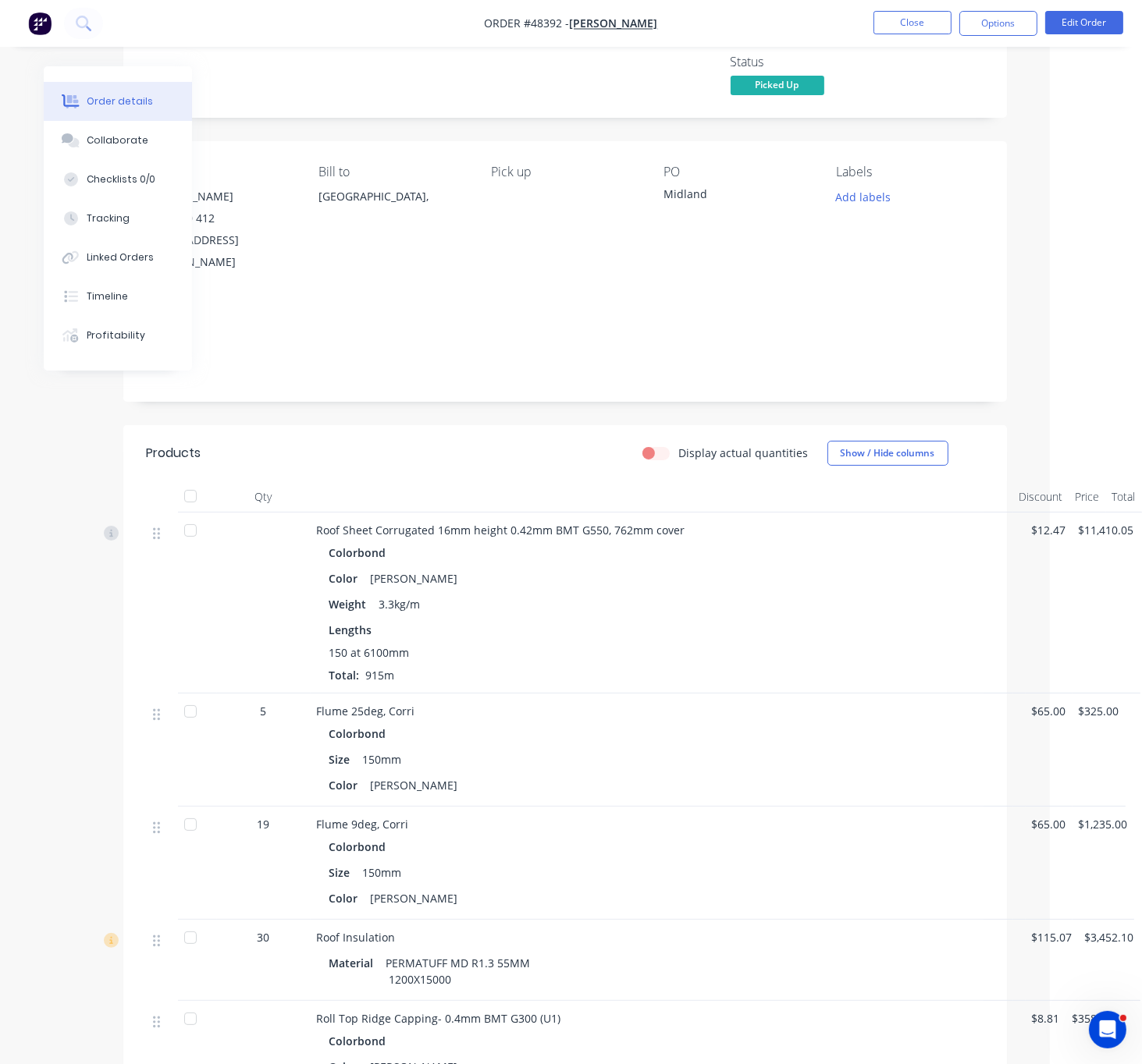
scroll to position [0, 100]
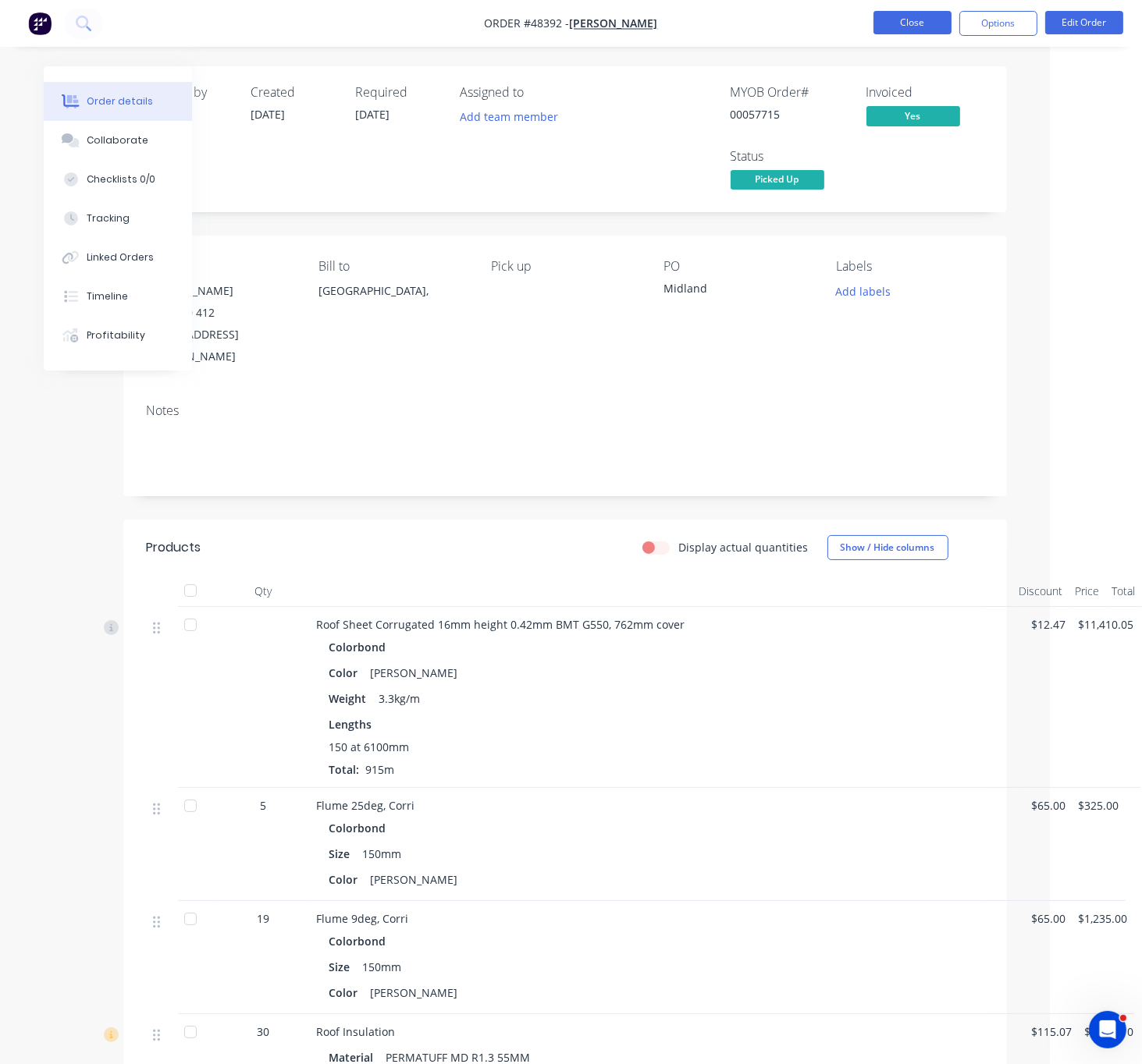
click at [906, 23] on button "Close" at bounding box center [912, 23] width 78 height 24
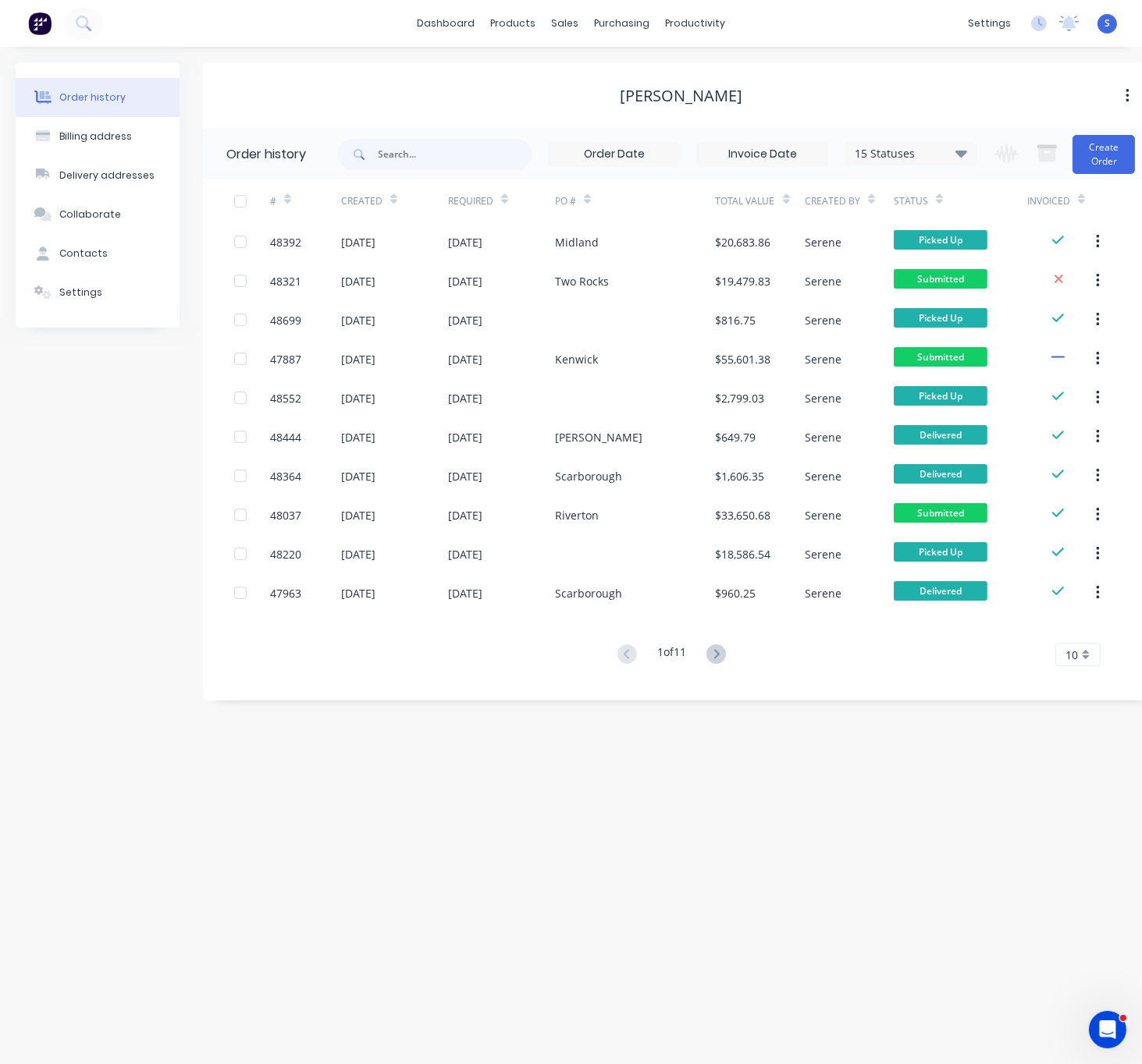
scroll to position [0, 21]
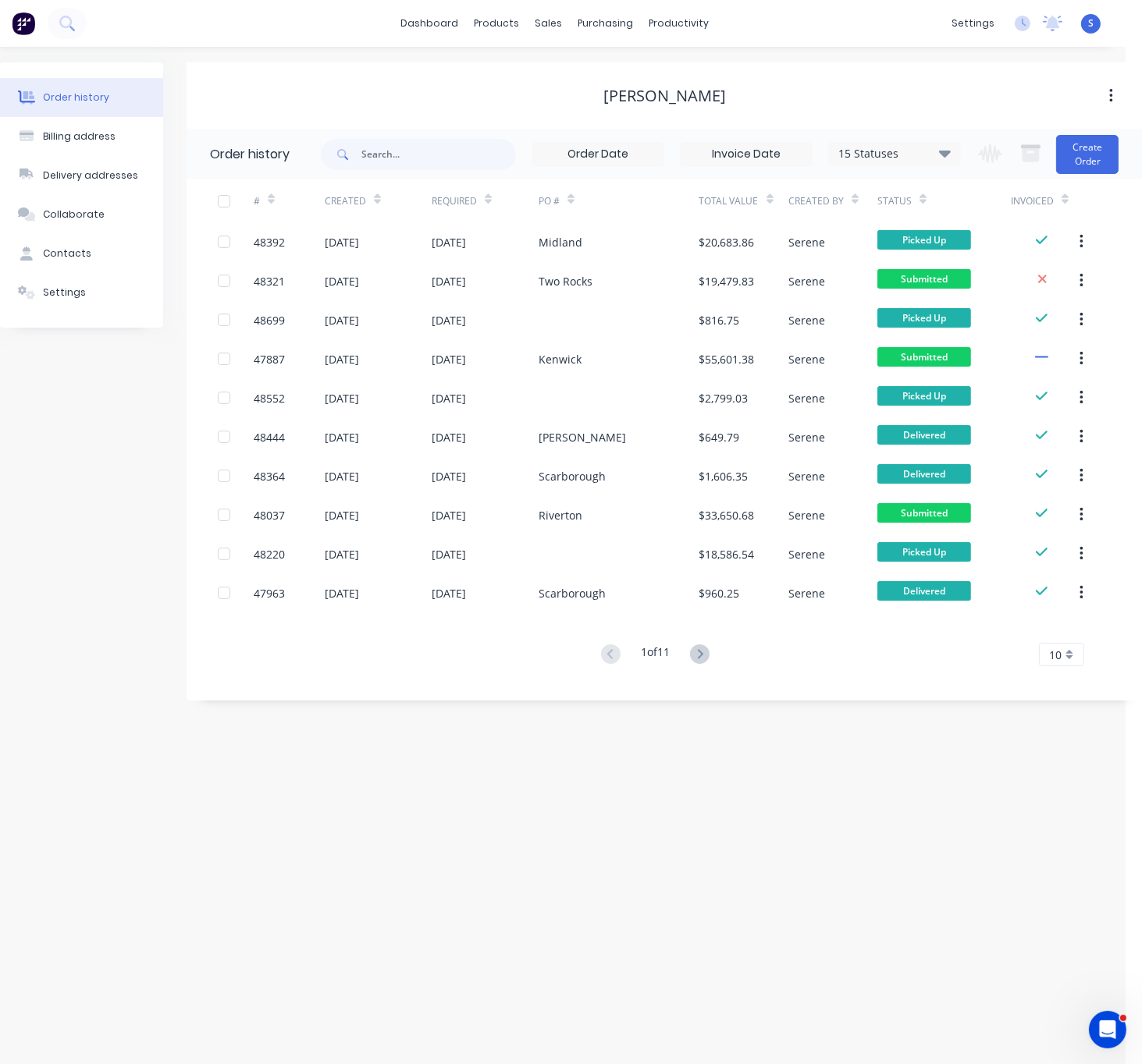
drag, startPoint x: 596, startPoint y: 792, endPoint x: 370, endPoint y: 920, distance: 259.7
click at [1090, 147] on button "Create Order" at bounding box center [1087, 154] width 63 height 39
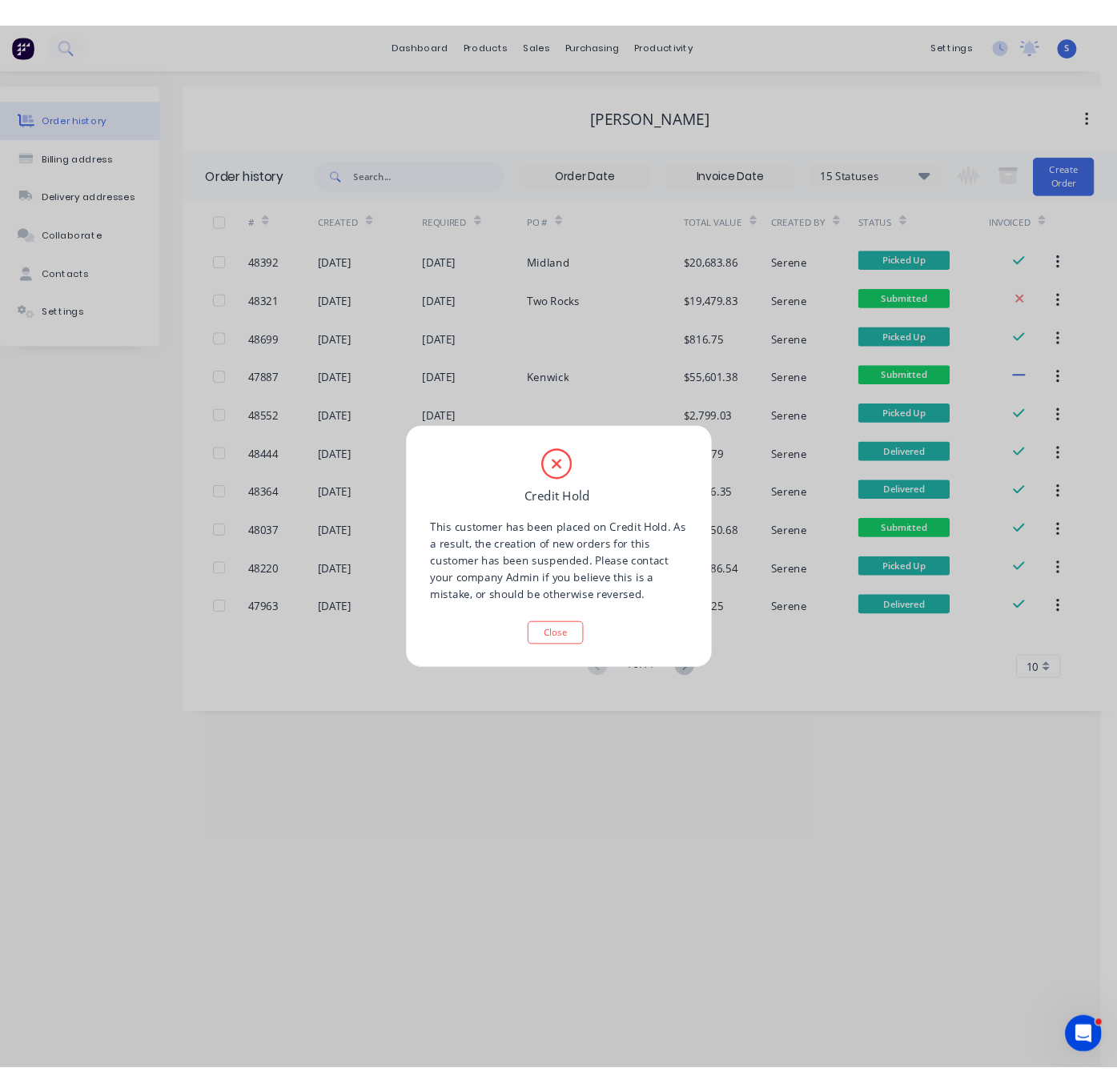
scroll to position [0, 2]
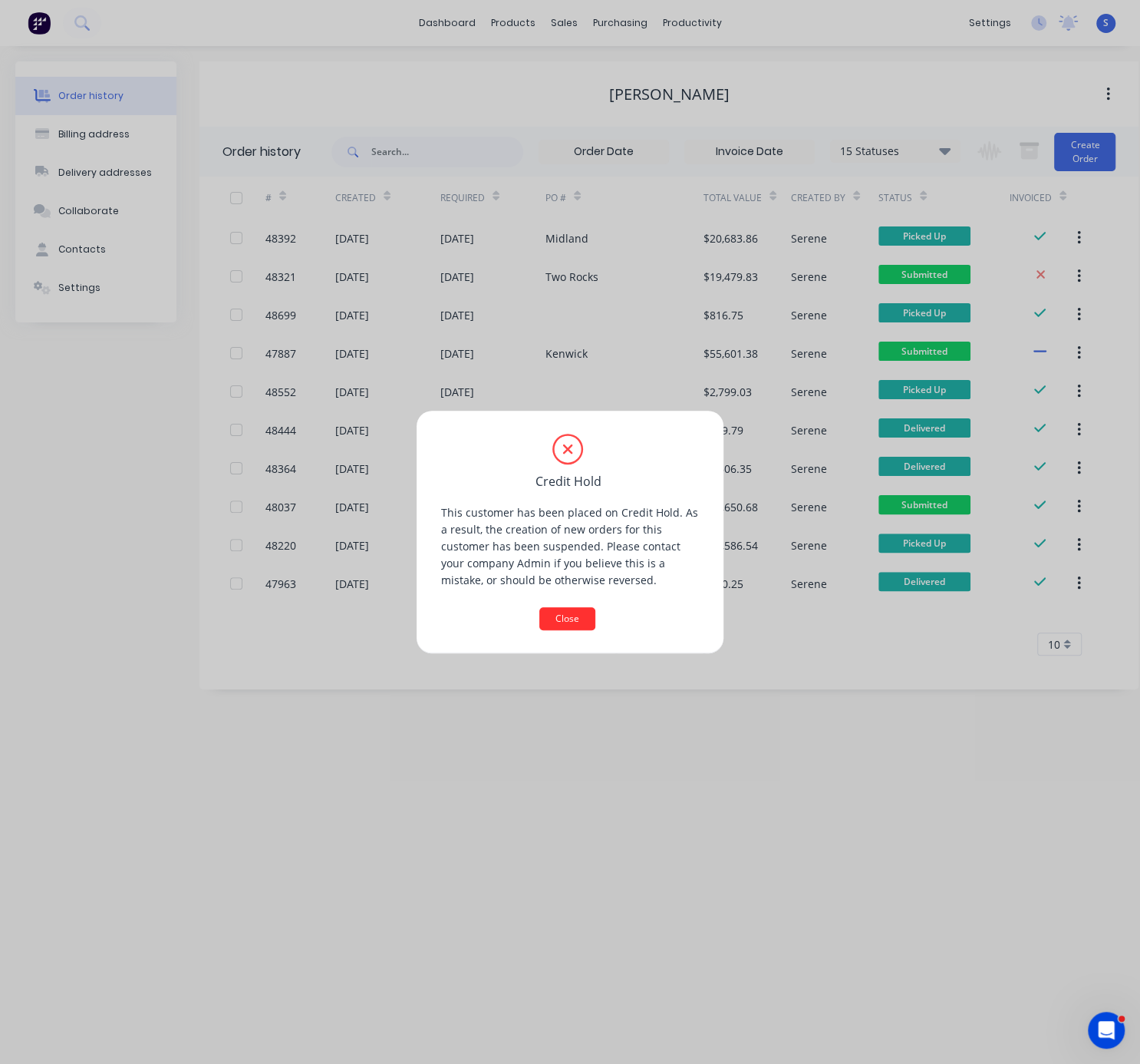
click at [569, 622] on button "Close" at bounding box center [568, 619] width 56 height 23
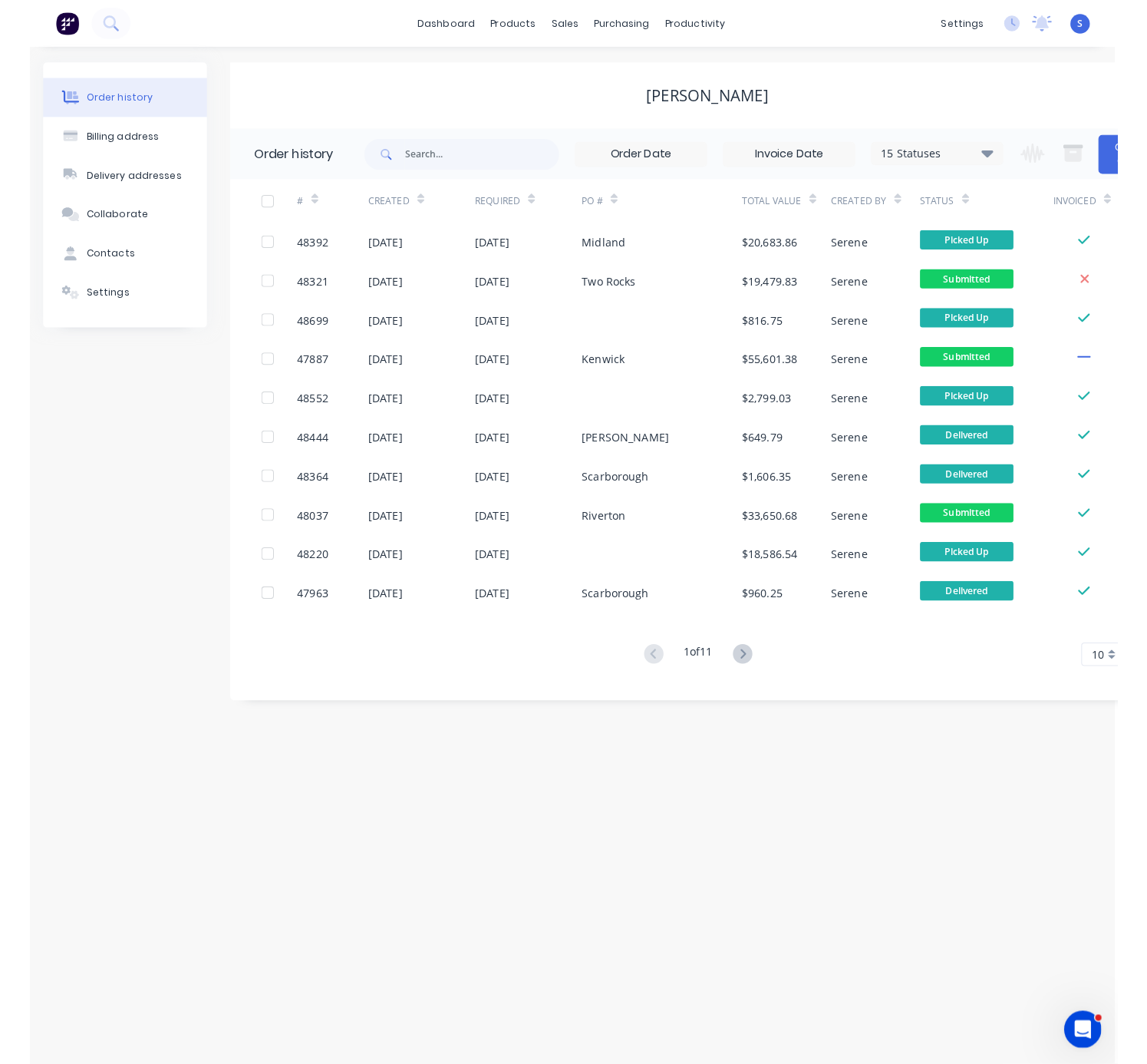
scroll to position [0, 0]
